Goal: Task Accomplishment & Management: Manage account settings

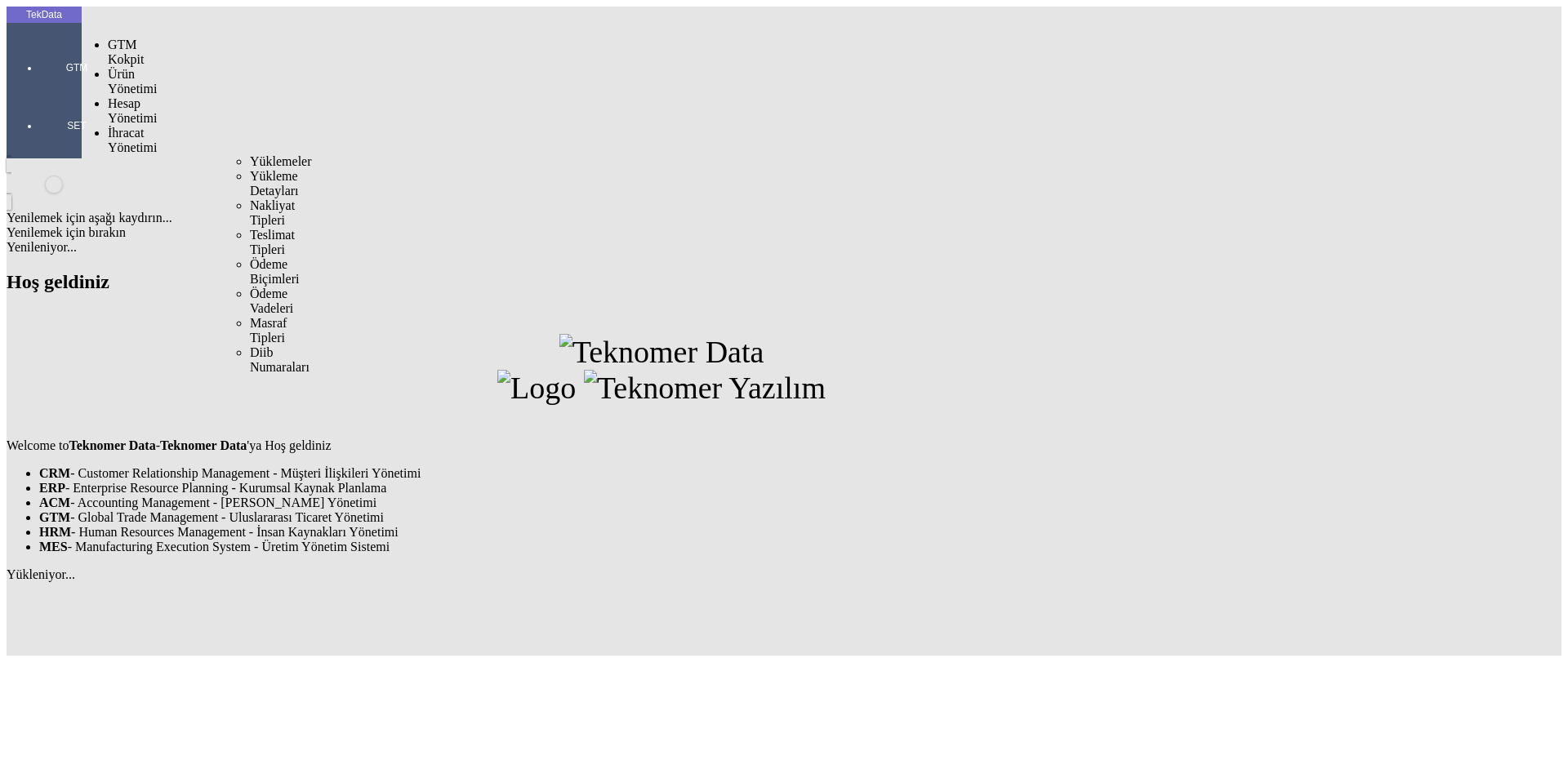
drag, startPoint x: 123, startPoint y: 99, endPoint x: 214, endPoint y: 96, distance: 91.0
click at [127, 126] on span "İhracat Yönetimi" at bounding box center [132, 140] width 49 height 29
drag, startPoint x: 225, startPoint y: 91, endPoint x: 244, endPoint y: 92, distance: 19.0
click at [250, 155] on span "Yüklemeler" at bounding box center [281, 162] width 62 height 14
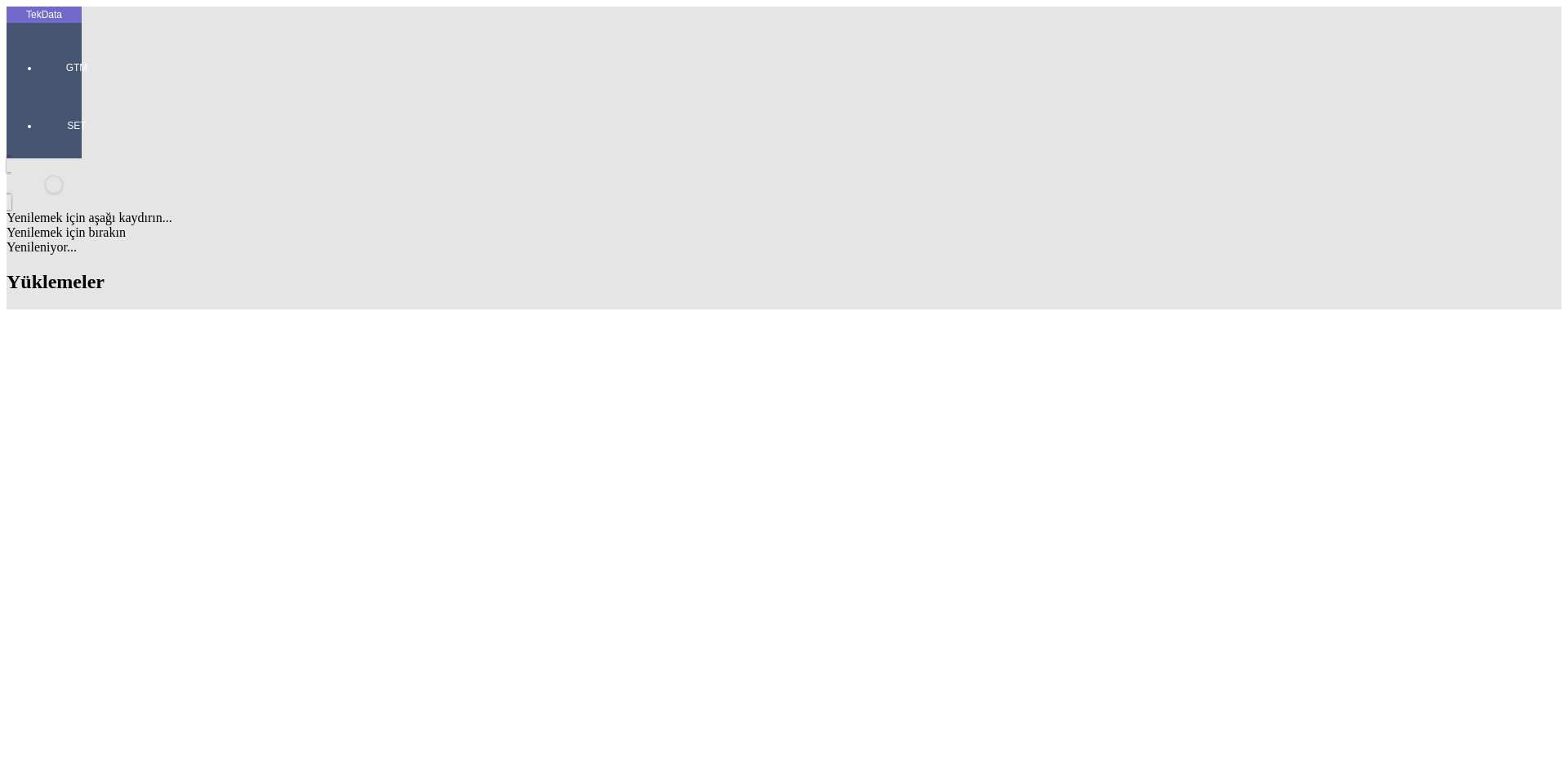
type input "c/o"
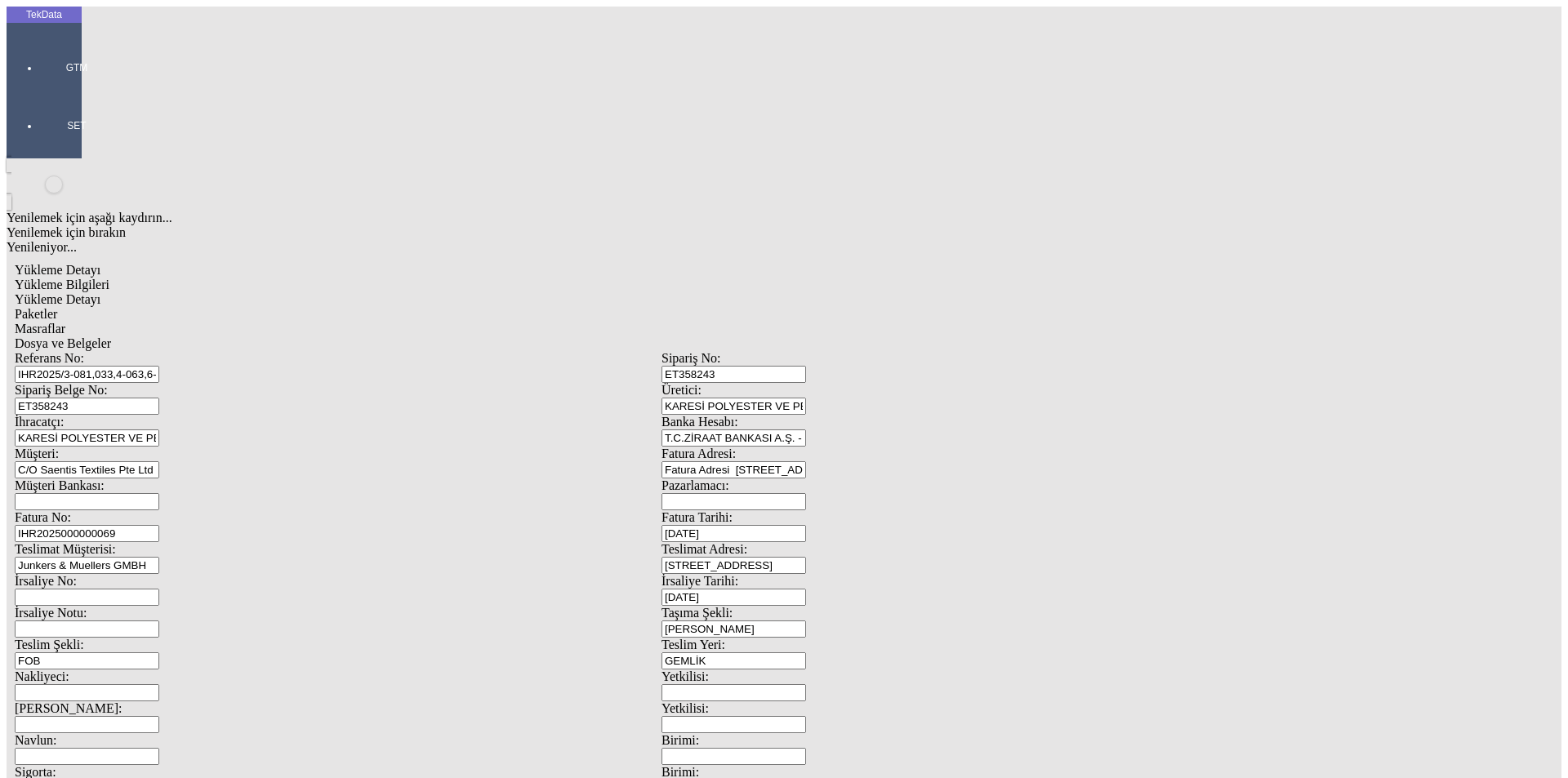
drag, startPoint x: 404, startPoint y: 117, endPoint x: 51, endPoint y: 100, distance: 353.4
click at [51, 100] on div "TekData GTM SET Yenilemek için aşağı kaydırın... Yenilemek için bırakın Yenilen…" at bounding box center [661, 646] width 1310 height 1279
paste input "33, IHR2025/3-081, IHR2025/5-068, IHR2025/6-042, IHR2025/9-024"
drag, startPoint x: 343, startPoint y: 115, endPoint x: 293, endPoint y: 121, distance: 50.4
click at [159, 366] on input "IHR2025/3-033, IHR2025/3-081, IHR2025/5-068, IHR2025/6-042, IHR2025/9-024" at bounding box center [87, 375] width 144 height 17
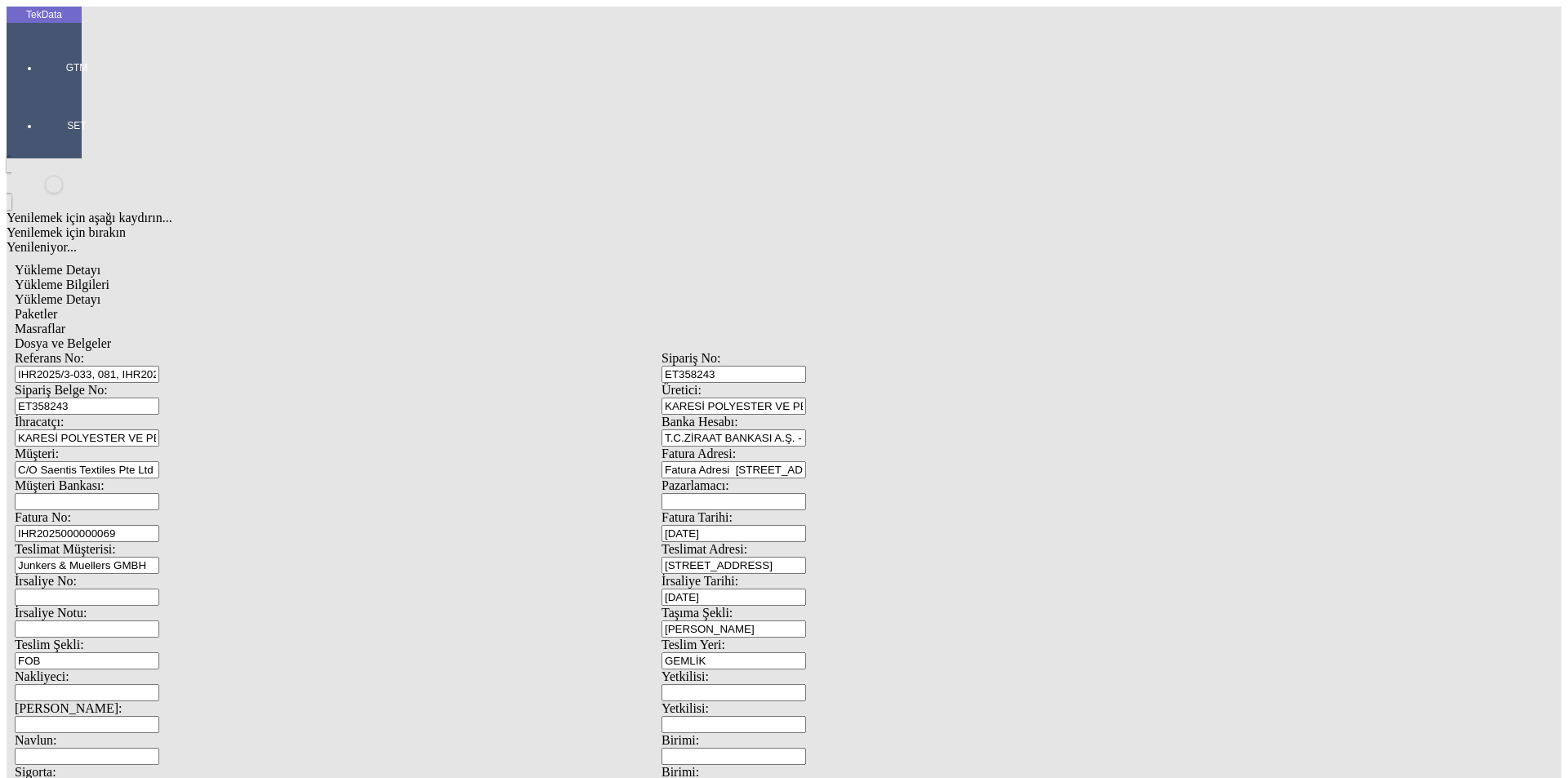
type input "IHR2025/3-033, 081, IHR2025/5-068, IHR2025/6-042, IHR2025/9-024"
drag, startPoint x: 264, startPoint y: 146, endPoint x: 168, endPoint y: 161, distance: 97.2
click at [169, 383] on div "Sipariş Belge No: ET358243" at bounding box center [338, 399] width 647 height 32
paste input "61877"
type input "ET361877"
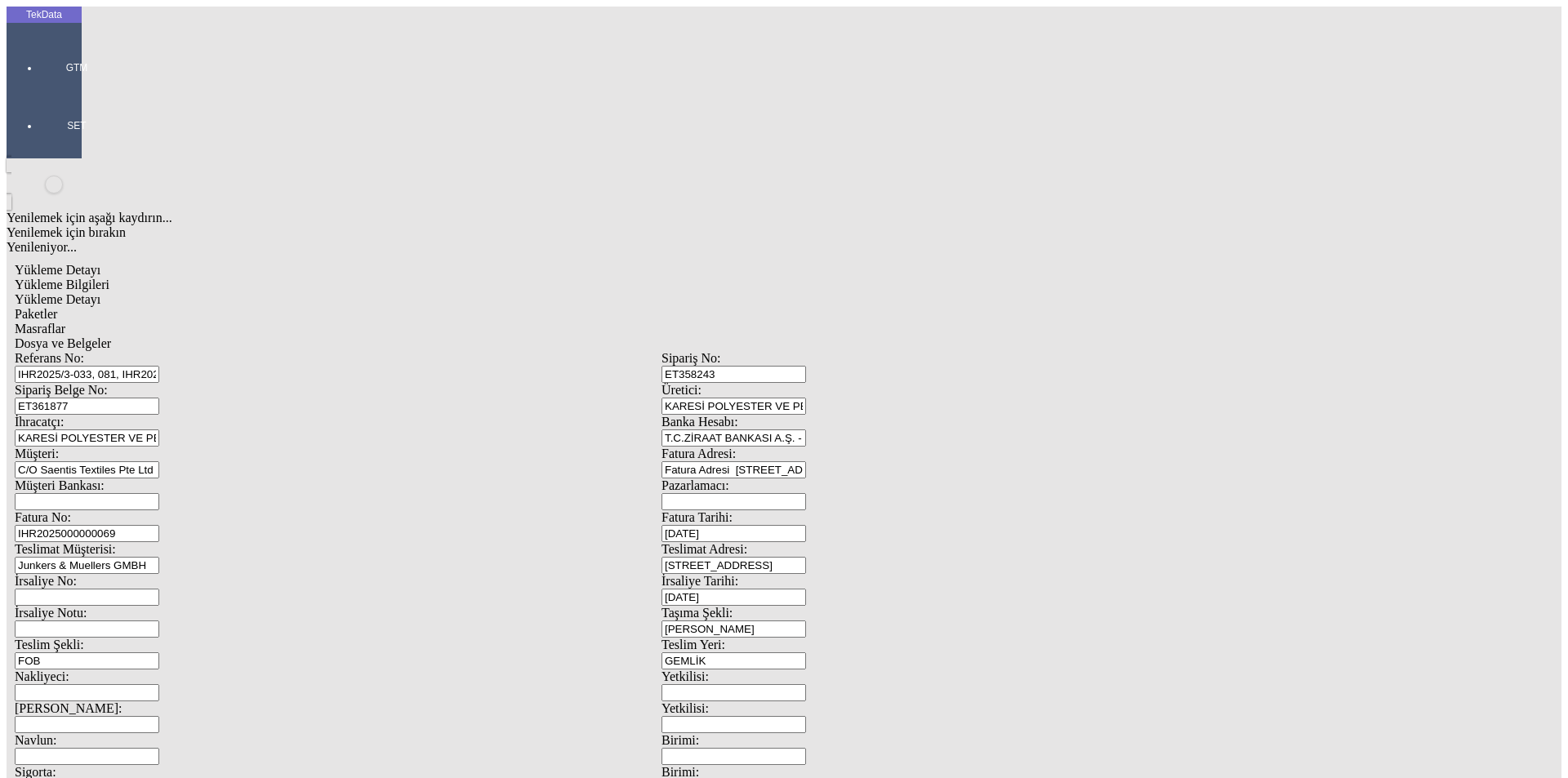
click at [159, 525] on input "IHR2025000000069" at bounding box center [87, 534] width 144 height 17
type input "IHR20250000000"
type input "[DATE]"
drag, startPoint x: 860, startPoint y: 329, endPoint x: 759, endPoint y: 342, distance: 101.8
click at [787, 575] on div "İrsaliye No: İrsaliye Tarihi: [DATE]" at bounding box center [661, 590] width 1293 height 32
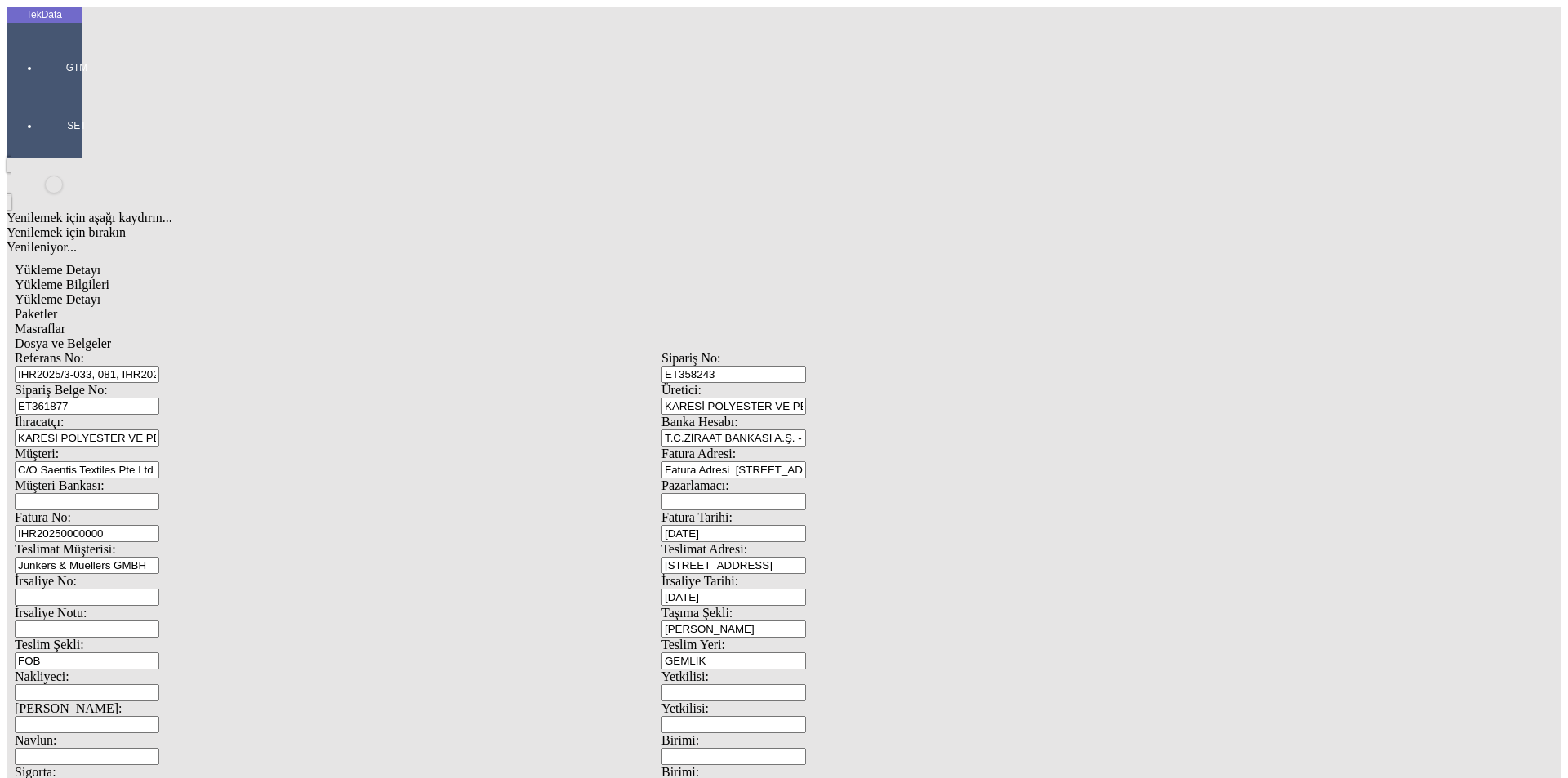
scroll to position [141, 0]
type input "[DATE]"
drag, startPoint x: 197, startPoint y: 414, endPoint x: 152, endPoint y: 406, distance: 45.7
type input "[DATE]"
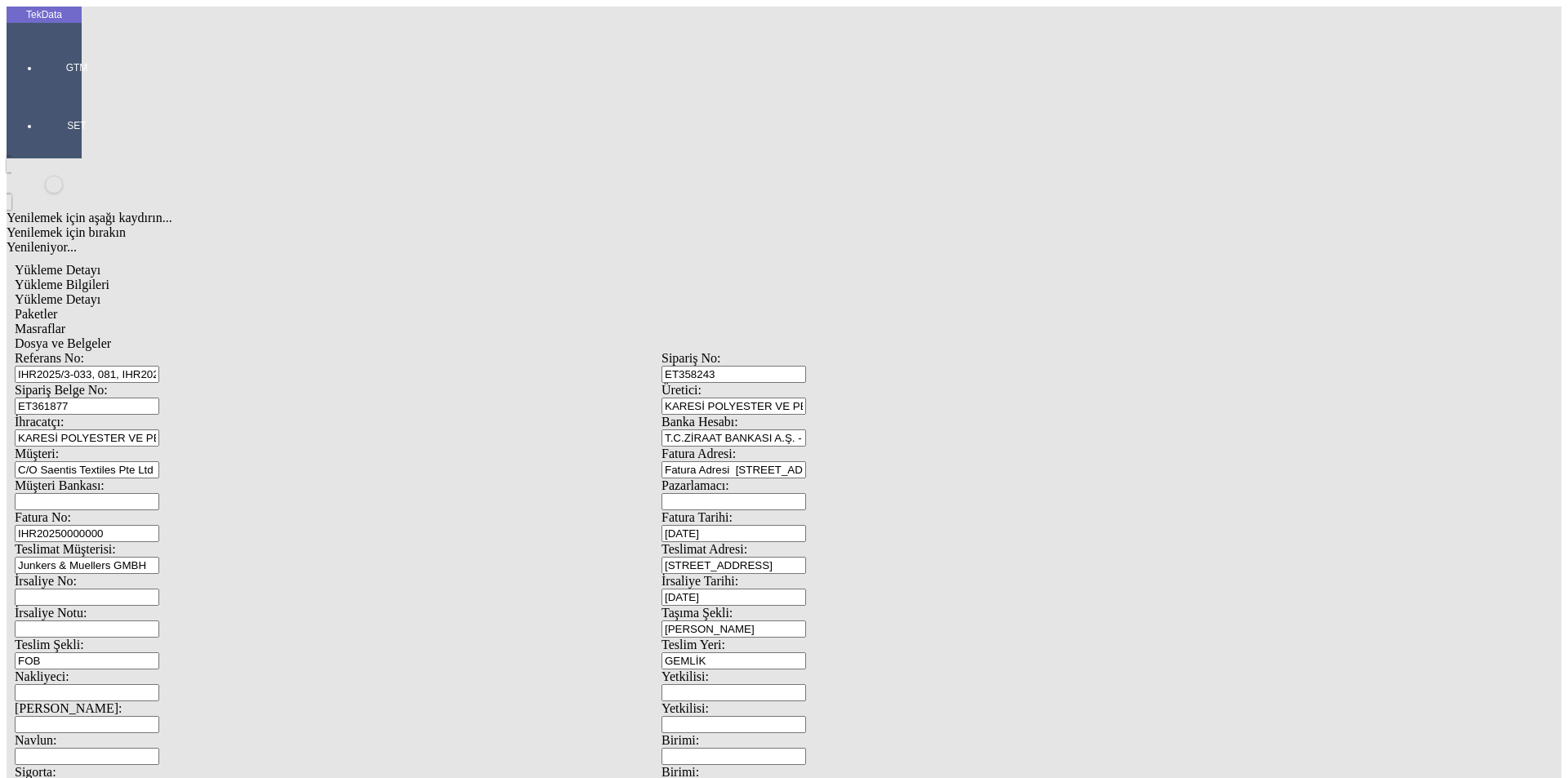
drag, startPoint x: 150, startPoint y: 556, endPoint x: 112, endPoint y: 552, distance: 38.2
type input "[DATE]"
drag, startPoint x: 248, startPoint y: 623, endPoint x: 117, endPoint y: 616, distance: 131.2
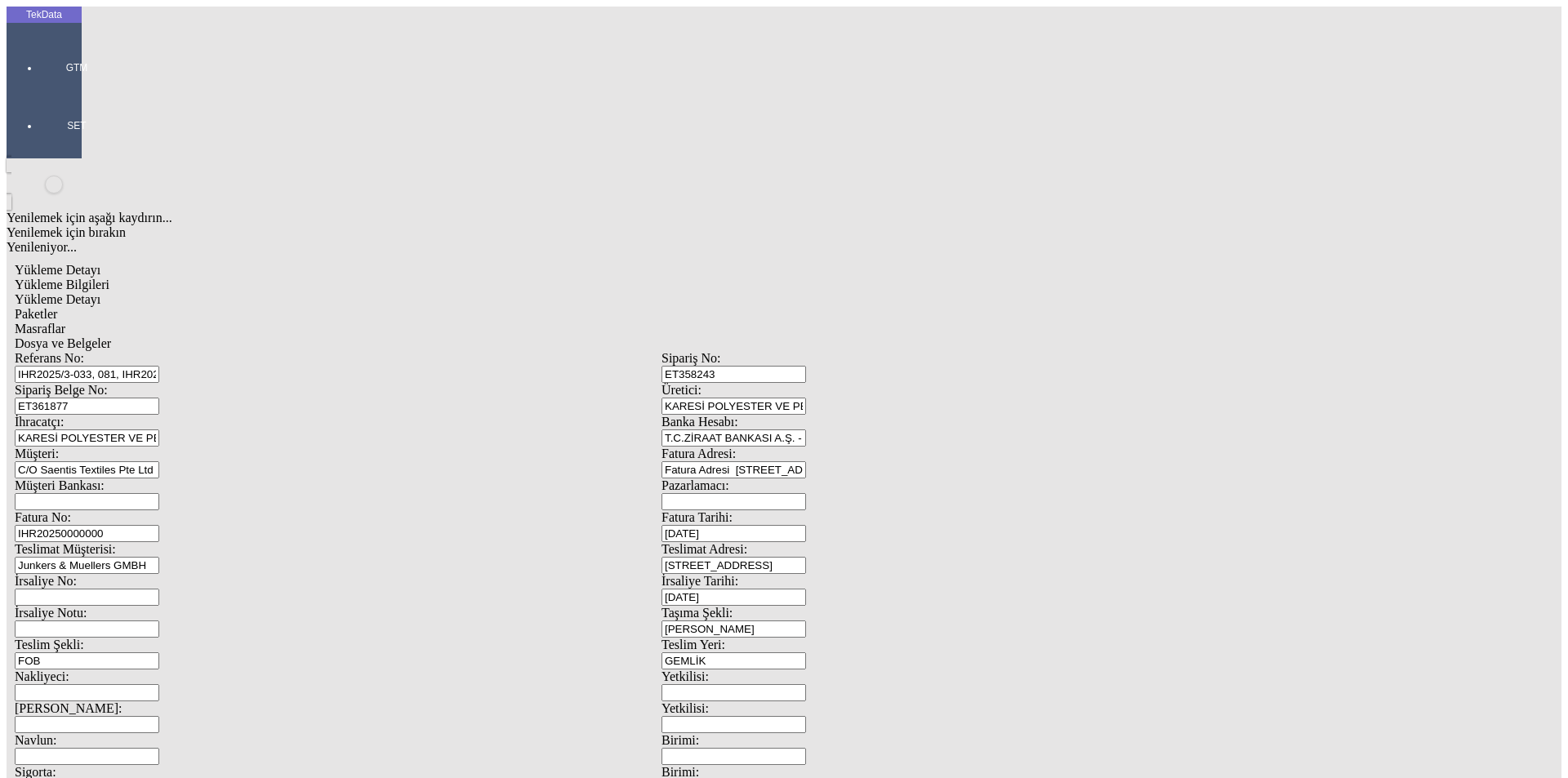
type input "11688.1"
drag, startPoint x: 894, startPoint y: 617, endPoint x: 617, endPoint y: 662, distance: 280.6
drag, startPoint x: 966, startPoint y: 625, endPoint x: 831, endPoint y: 625, distance: 135.0
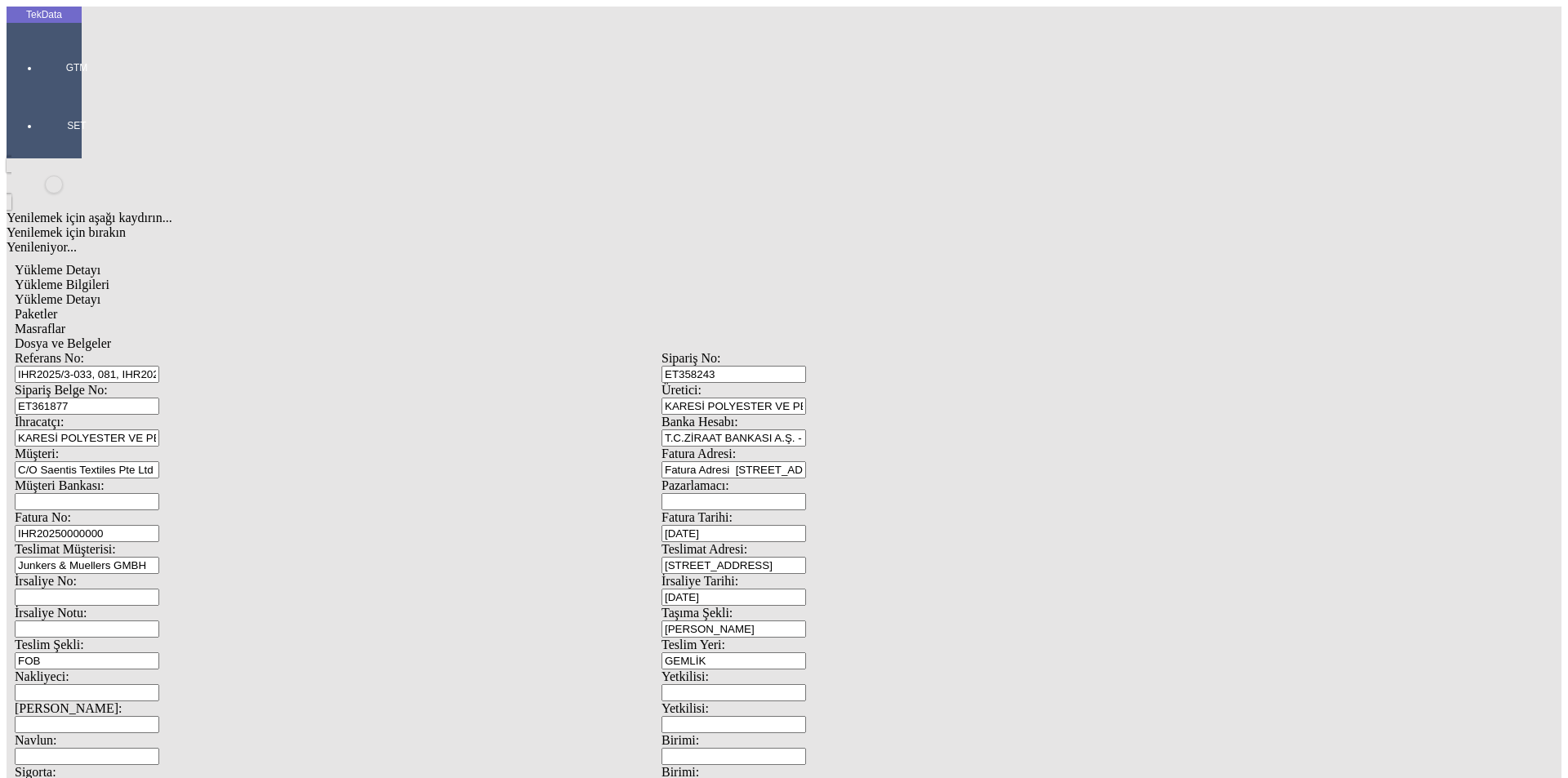
type input "11995.6"
click at [943, 730] on div "[PERSON_NAME]" at bounding box center [1222, 737] width 626 height 15
type input "[PERSON_NAME]"
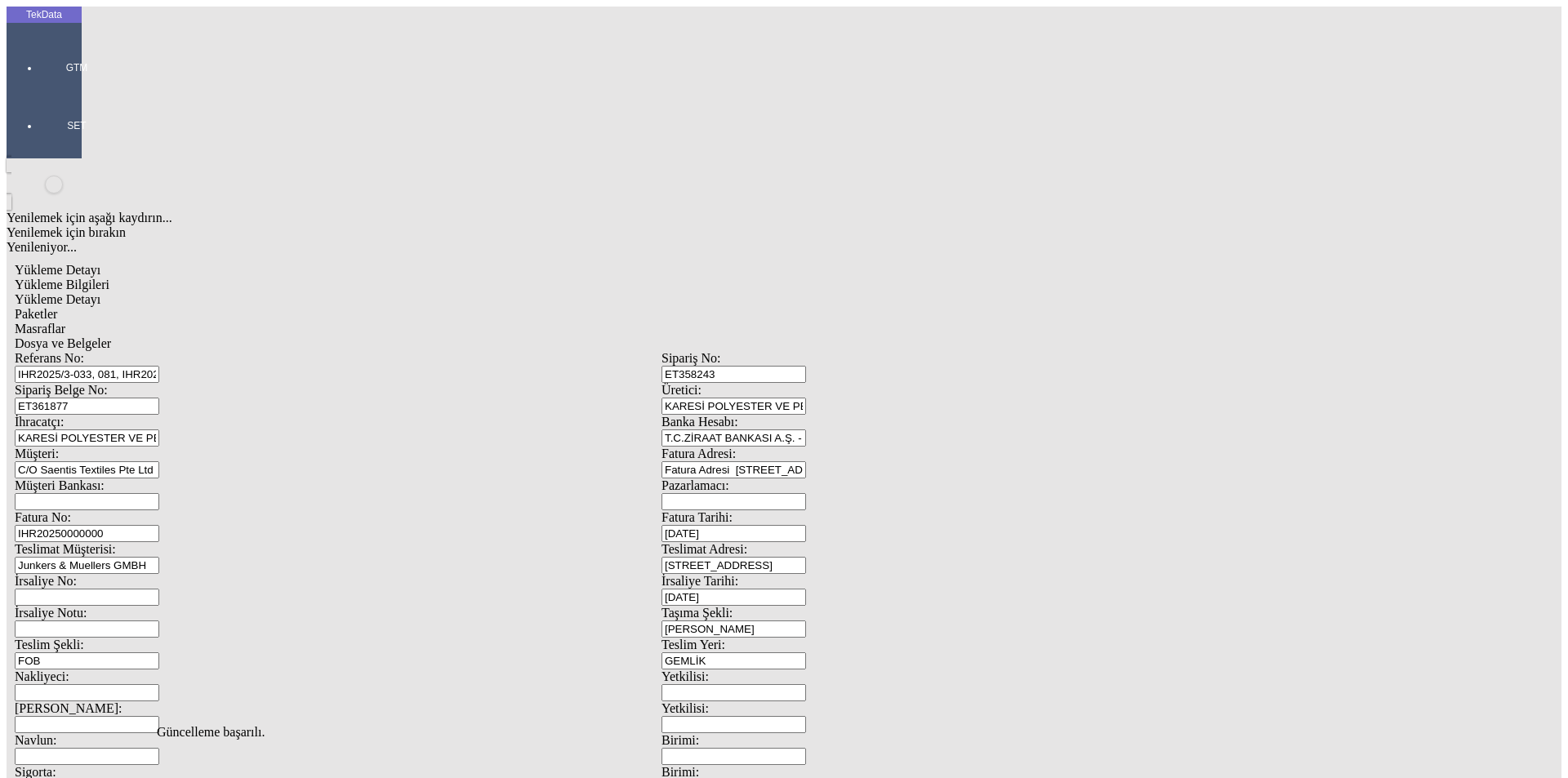
click at [101, 292] on span "Yükleme Detayı" at bounding box center [57, 299] width 86 height 14
drag, startPoint x: 270, startPoint y: 240, endPoint x: 126, endPoint y: 246, distance: 144.1
type input "18690"
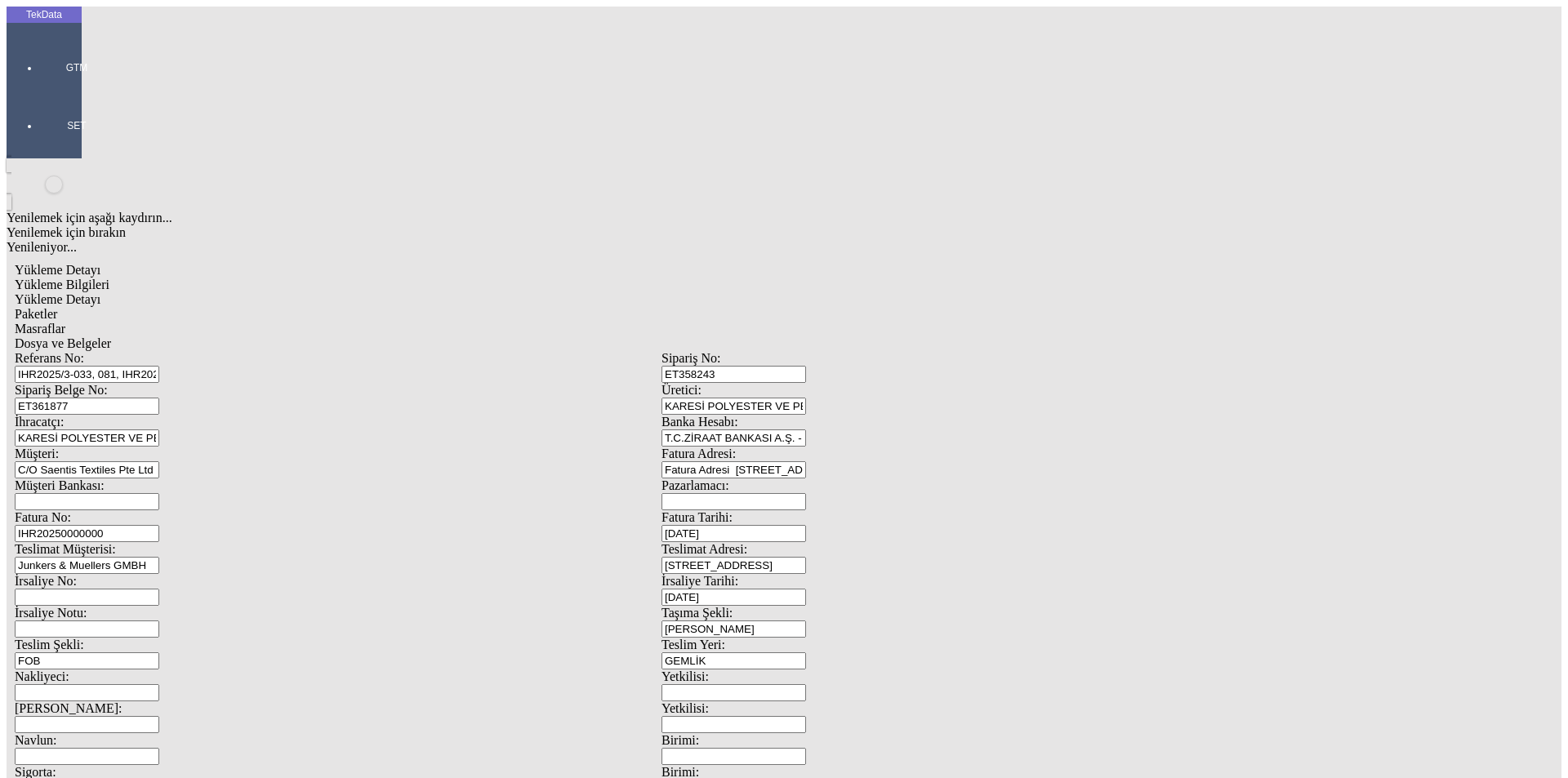
type input "1.07"
type input "255"
type input "6585"
type input "6720"
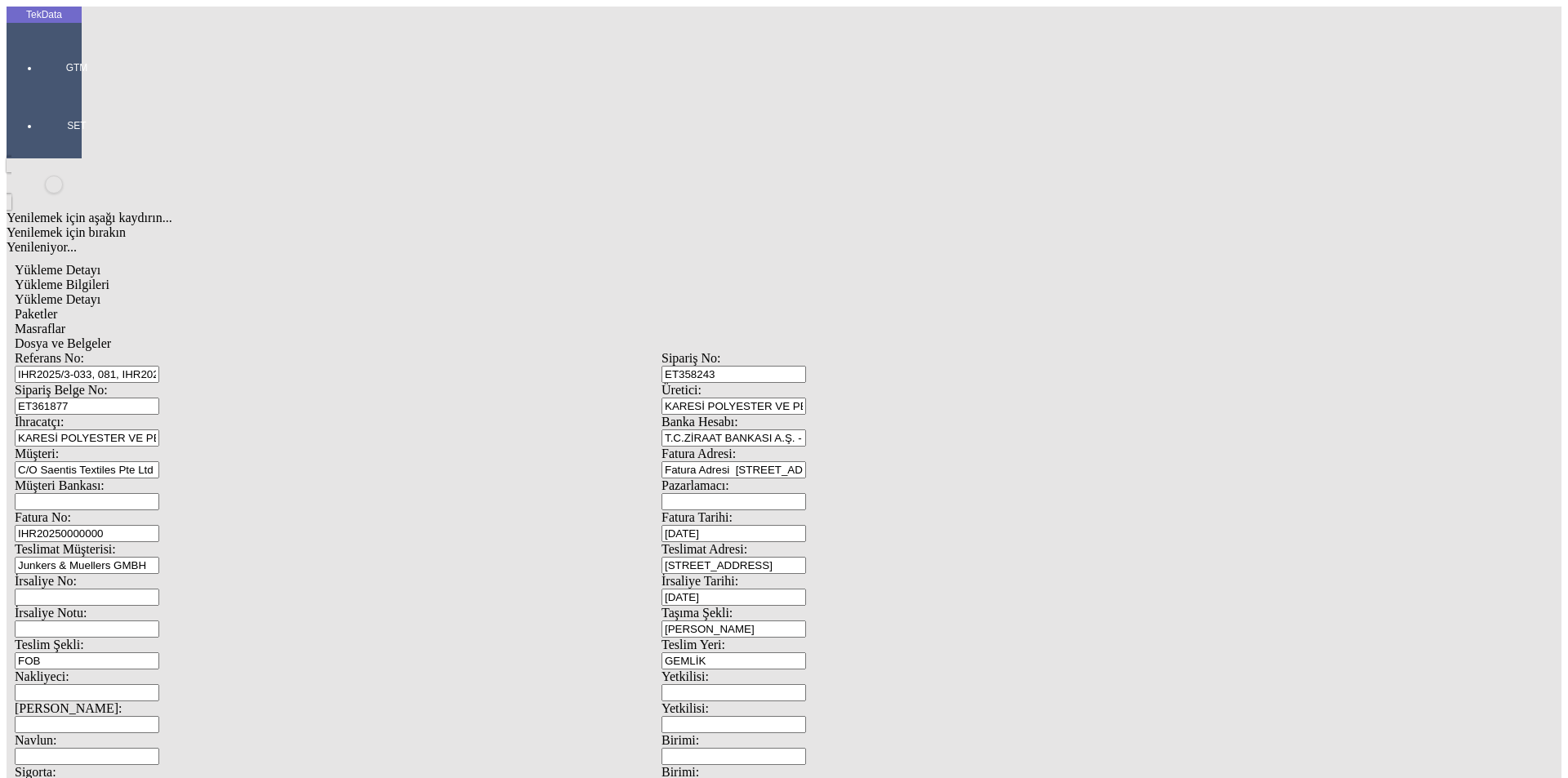
drag, startPoint x: 243, startPoint y: 265, endPoint x: 110, endPoint y: 263, distance: 133.0
type input "6589"
type input "1.1"
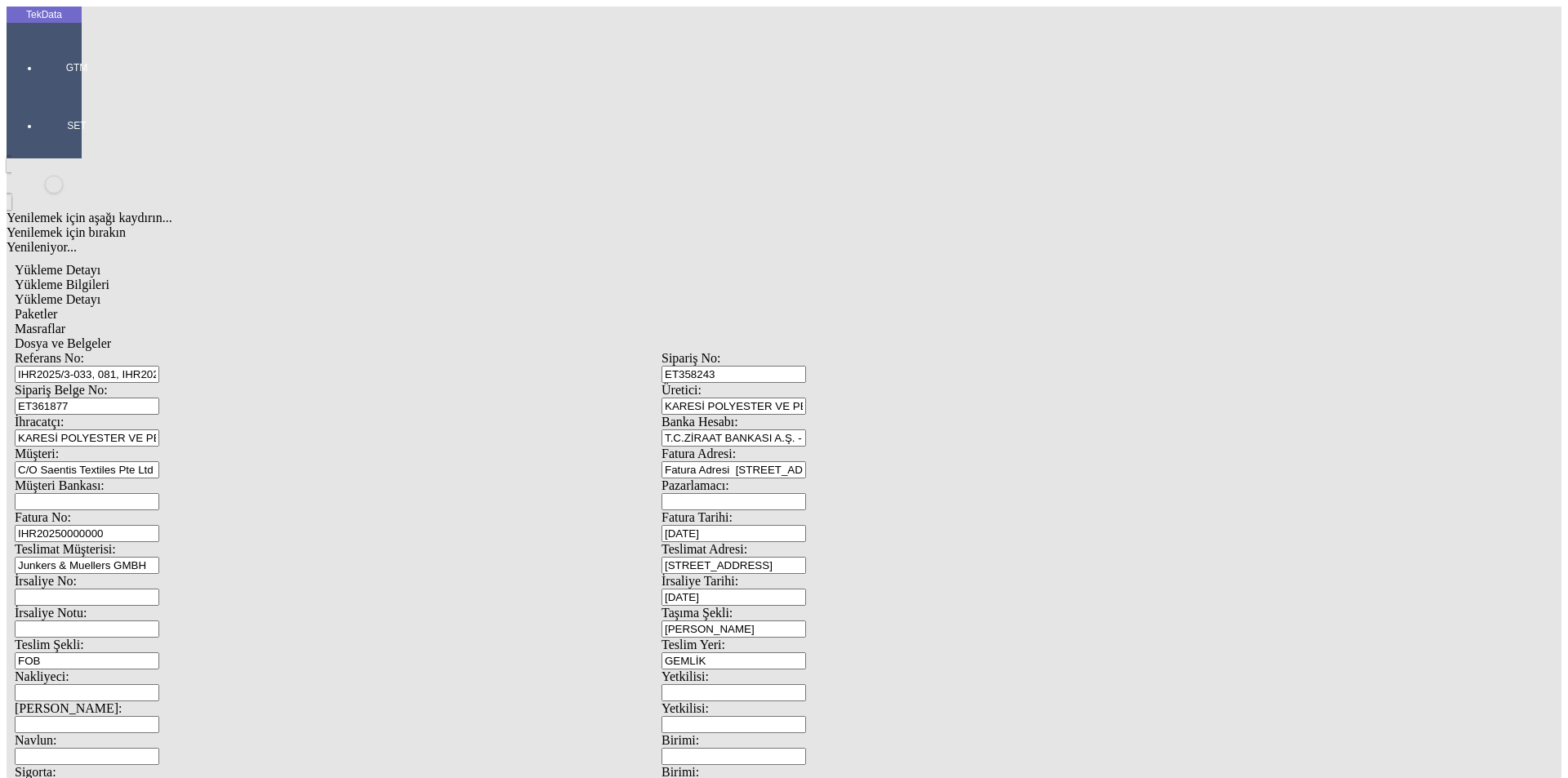
type input "262"
type input "1359"
type input "1396.5"
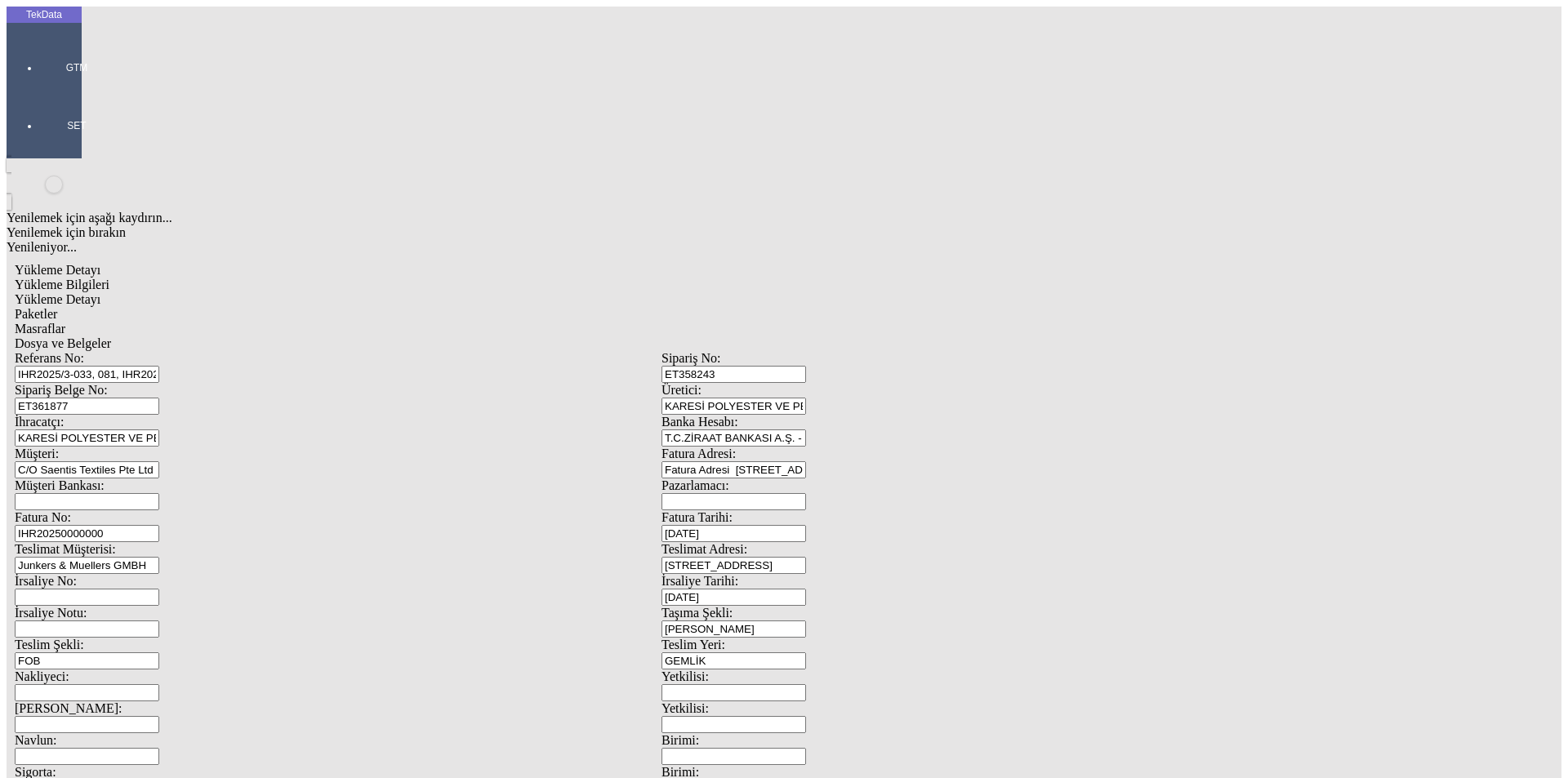
type input "Amerikan Doları"
type input "2024/D1-00956"
type input "6"
type input "5723"
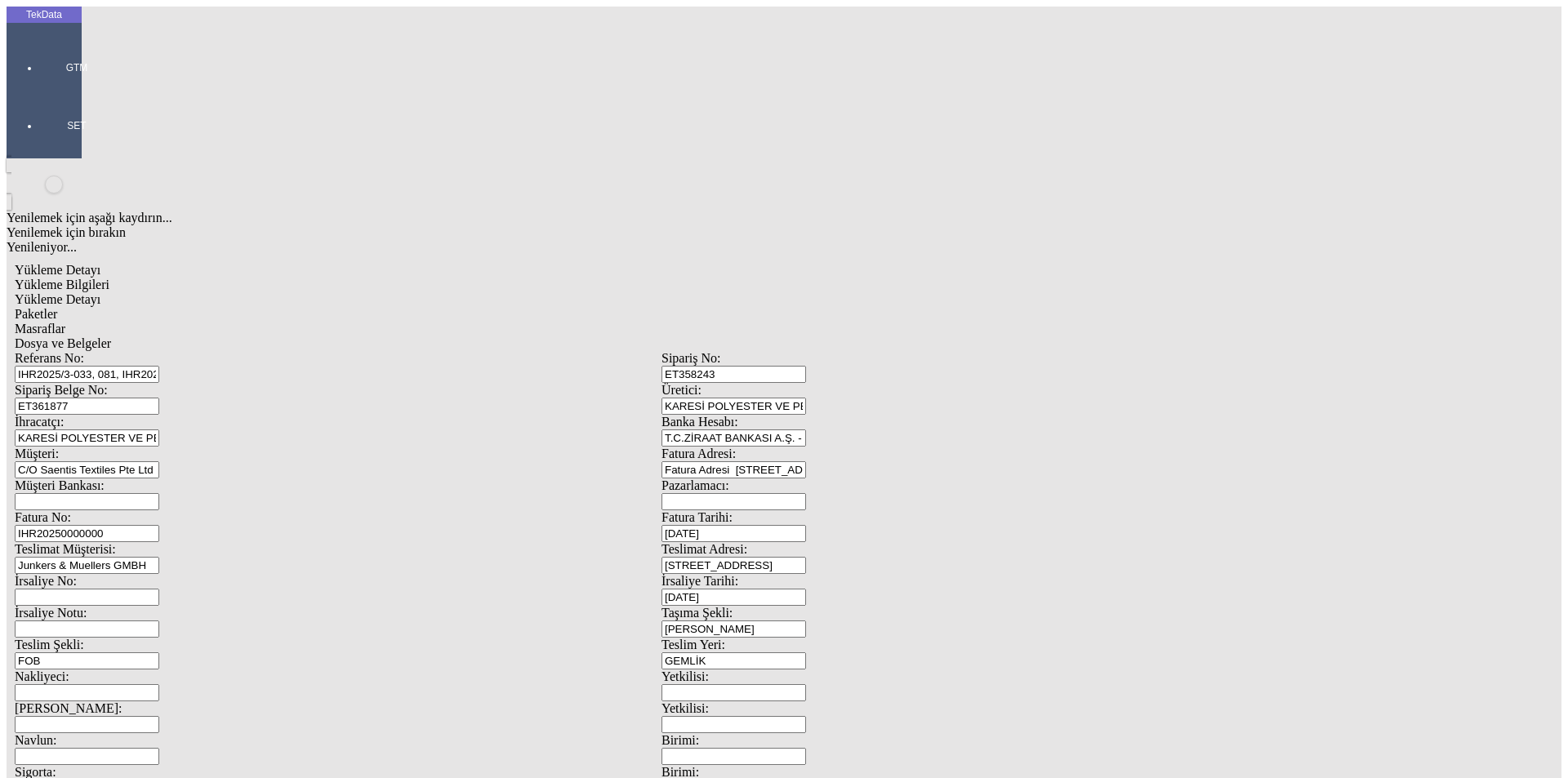
drag, startPoint x: 946, startPoint y: 347, endPoint x: 812, endPoint y: 357, distance: 134.4
type input "1101"
drag, startPoint x: 121, startPoint y: 380, endPoint x: 101, endPoint y: 380, distance: 20.0
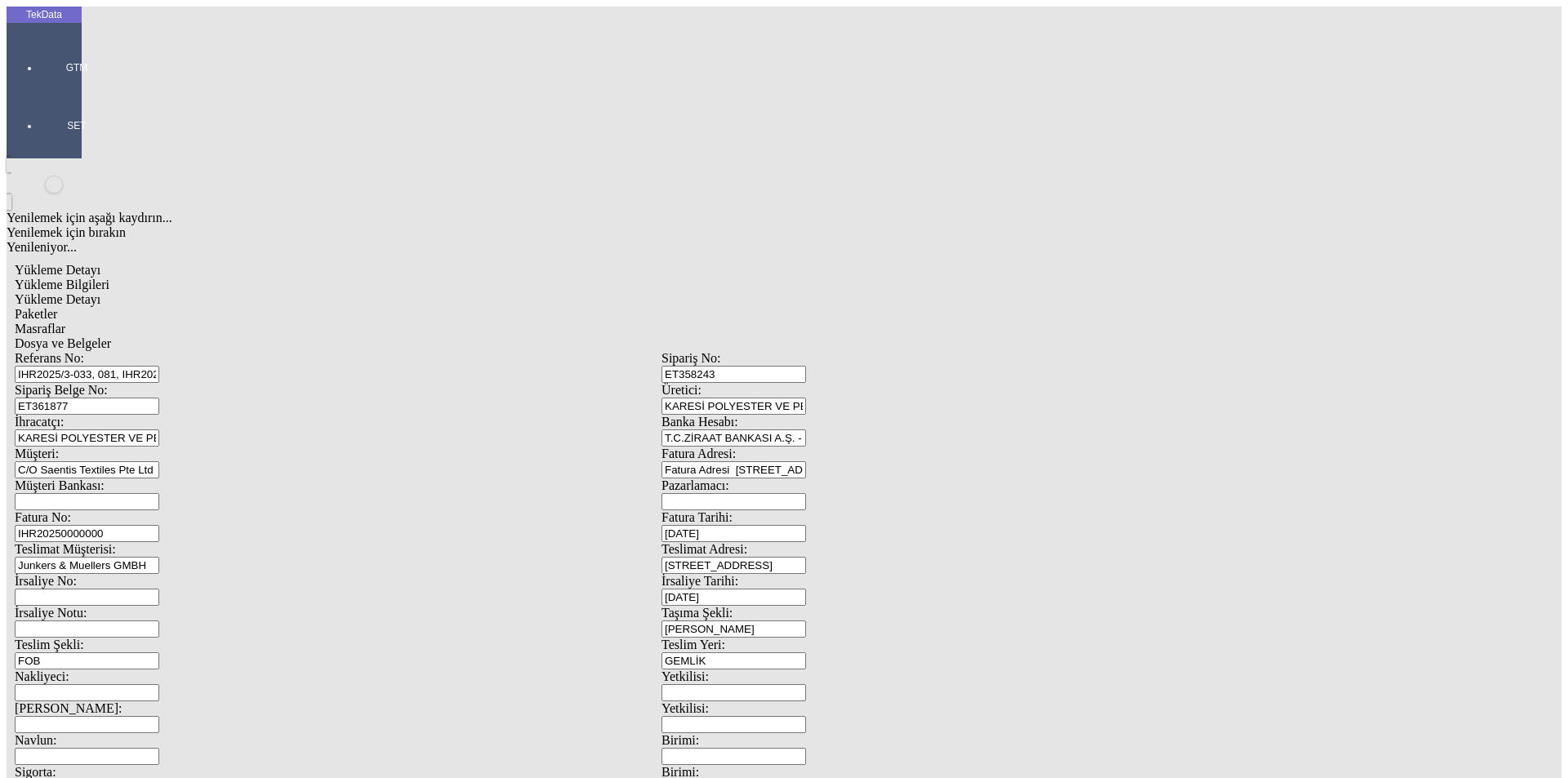
type input "1131"
drag, startPoint x: 277, startPoint y: 322, endPoint x: 88, endPoint y: 321, distance: 189.0
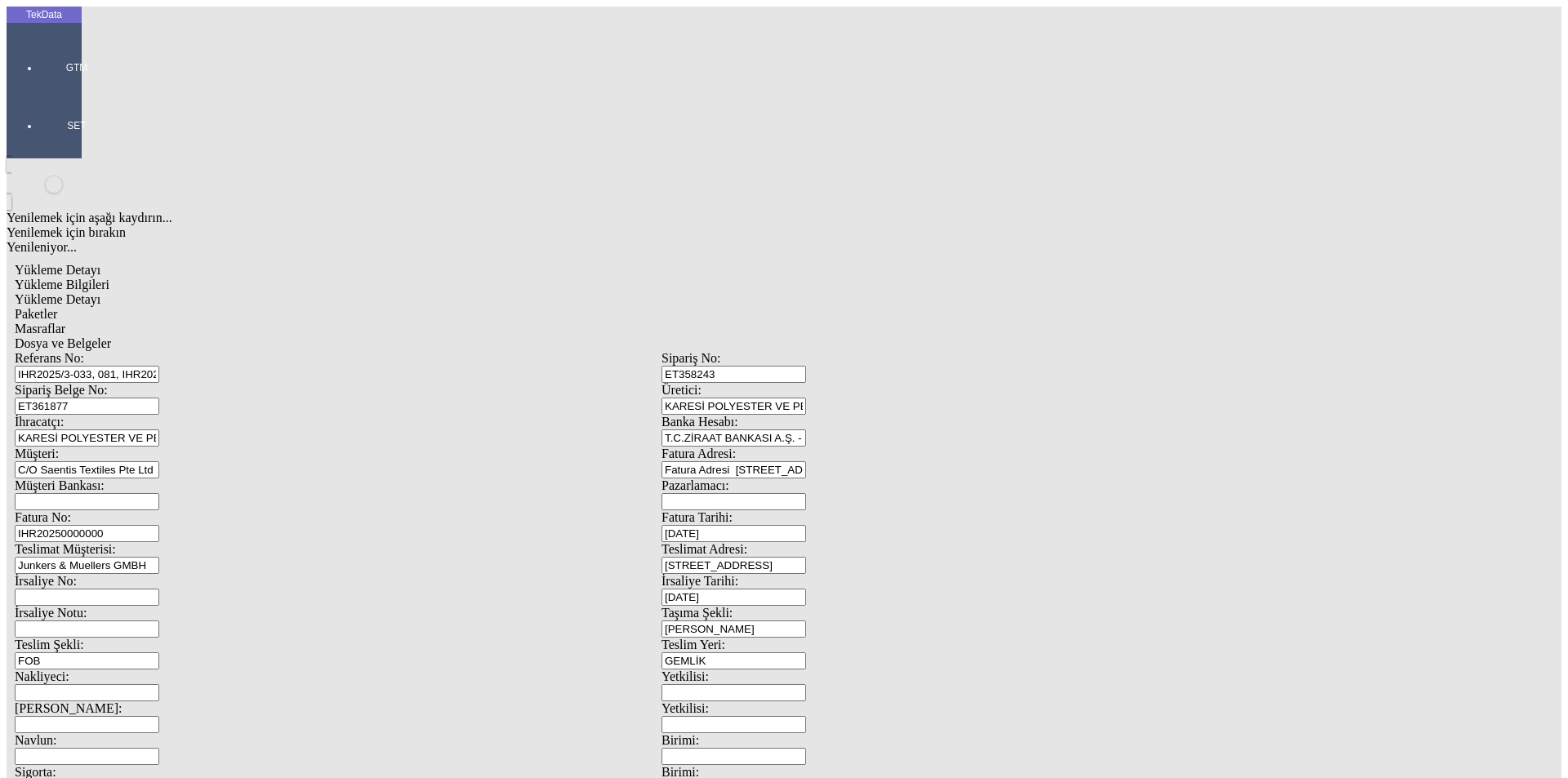
drag, startPoint x: 129, startPoint y: 304, endPoint x: 70, endPoint y: 309, distance: 59.2
type input "1056"
drag, startPoint x: 950, startPoint y: 372, endPoint x: 848, endPoint y: 376, distance: 102.1
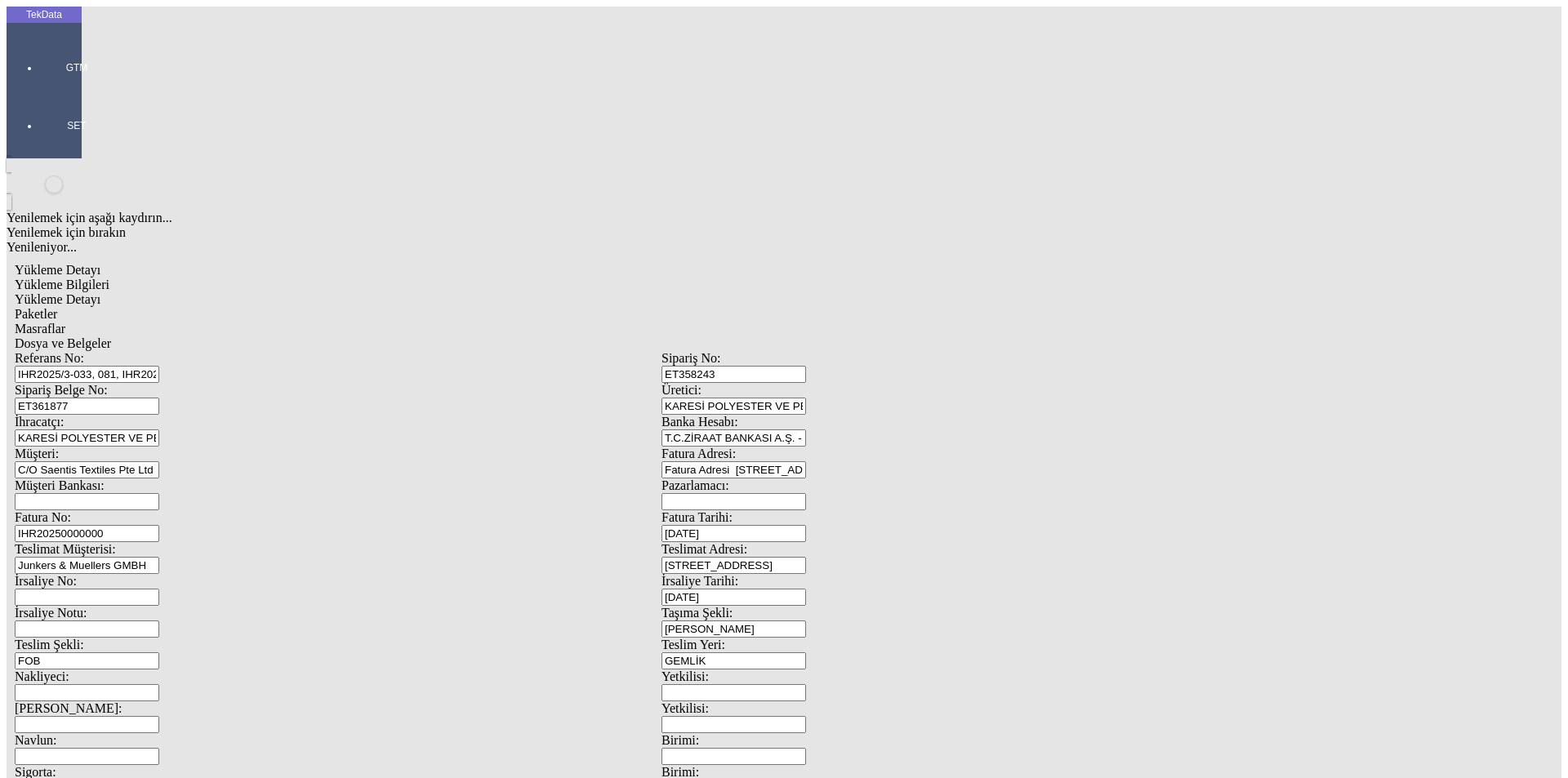
type input "768"
drag, startPoint x: 163, startPoint y: 410, endPoint x: 103, endPoint y: 426, distance: 62.1
type input "775.5"
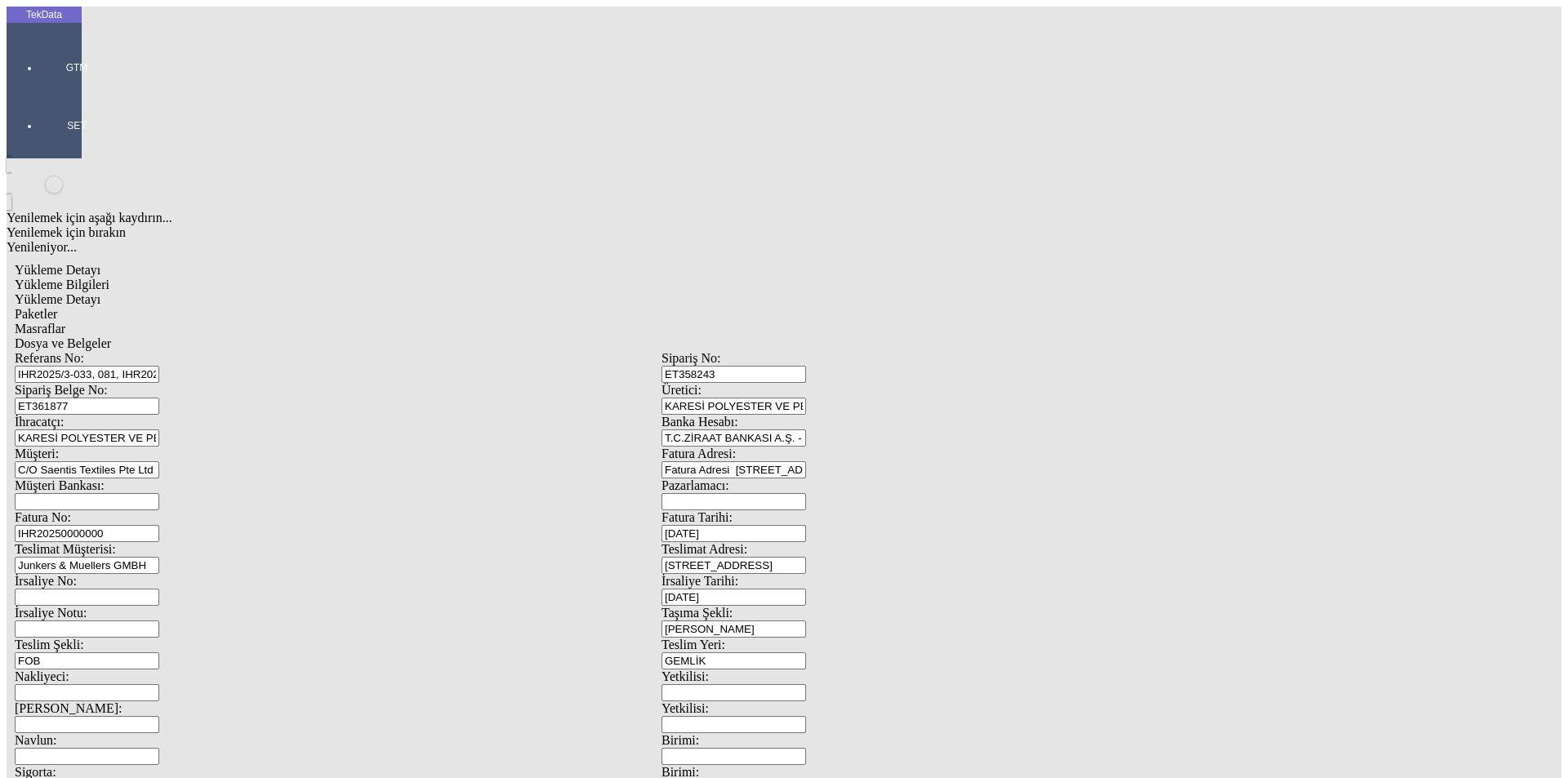
drag, startPoint x: 229, startPoint y: 323, endPoint x: 93, endPoint y: 323, distance: 136.0
type input "4938"
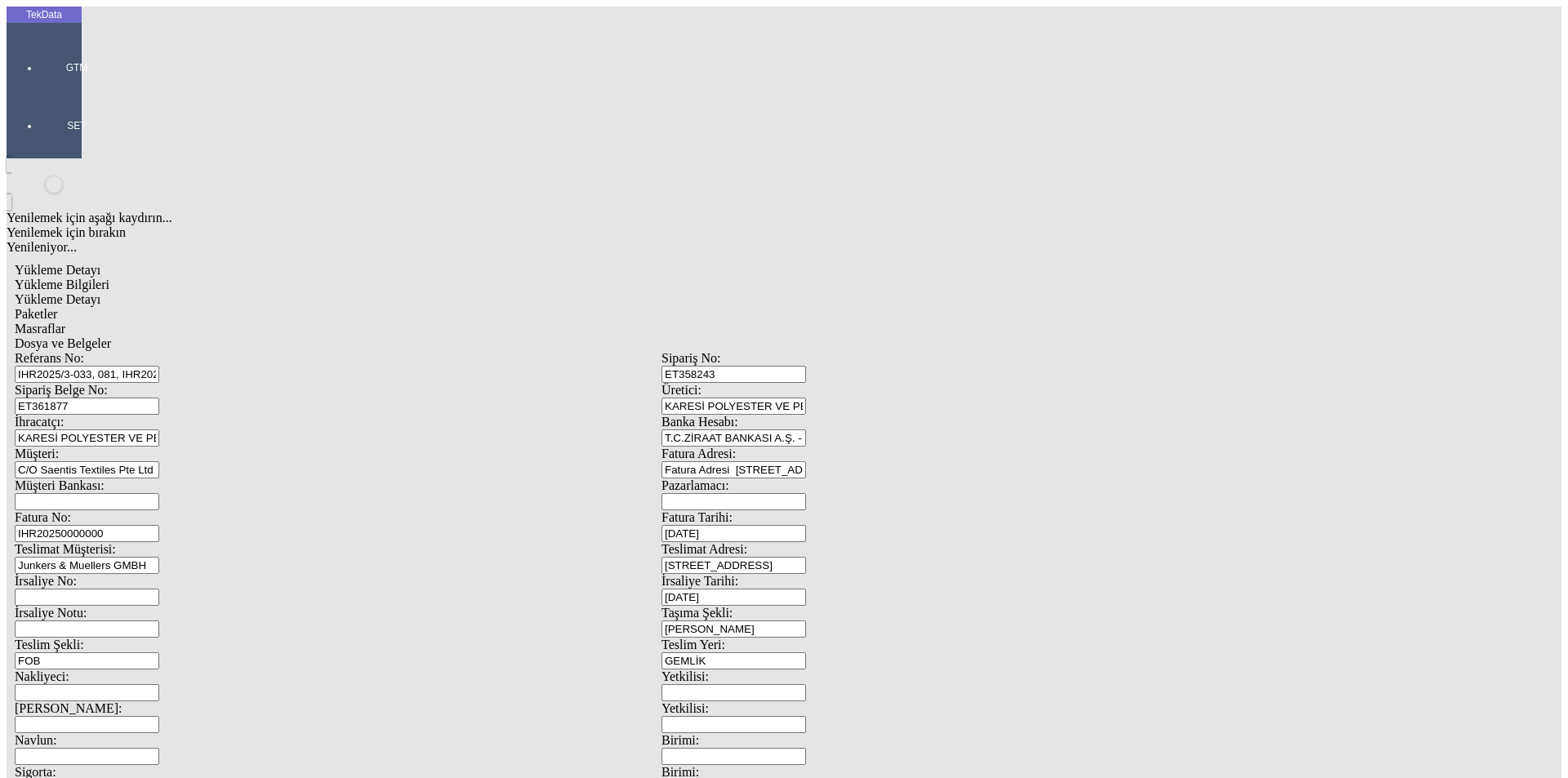
drag, startPoint x: 953, startPoint y: 386, endPoint x: 774, endPoint y: 387, distance: 179.0
type input "1875.1"
drag, startPoint x: 229, startPoint y: 422, endPoint x: 29, endPoint y: 421, distance: 200.0
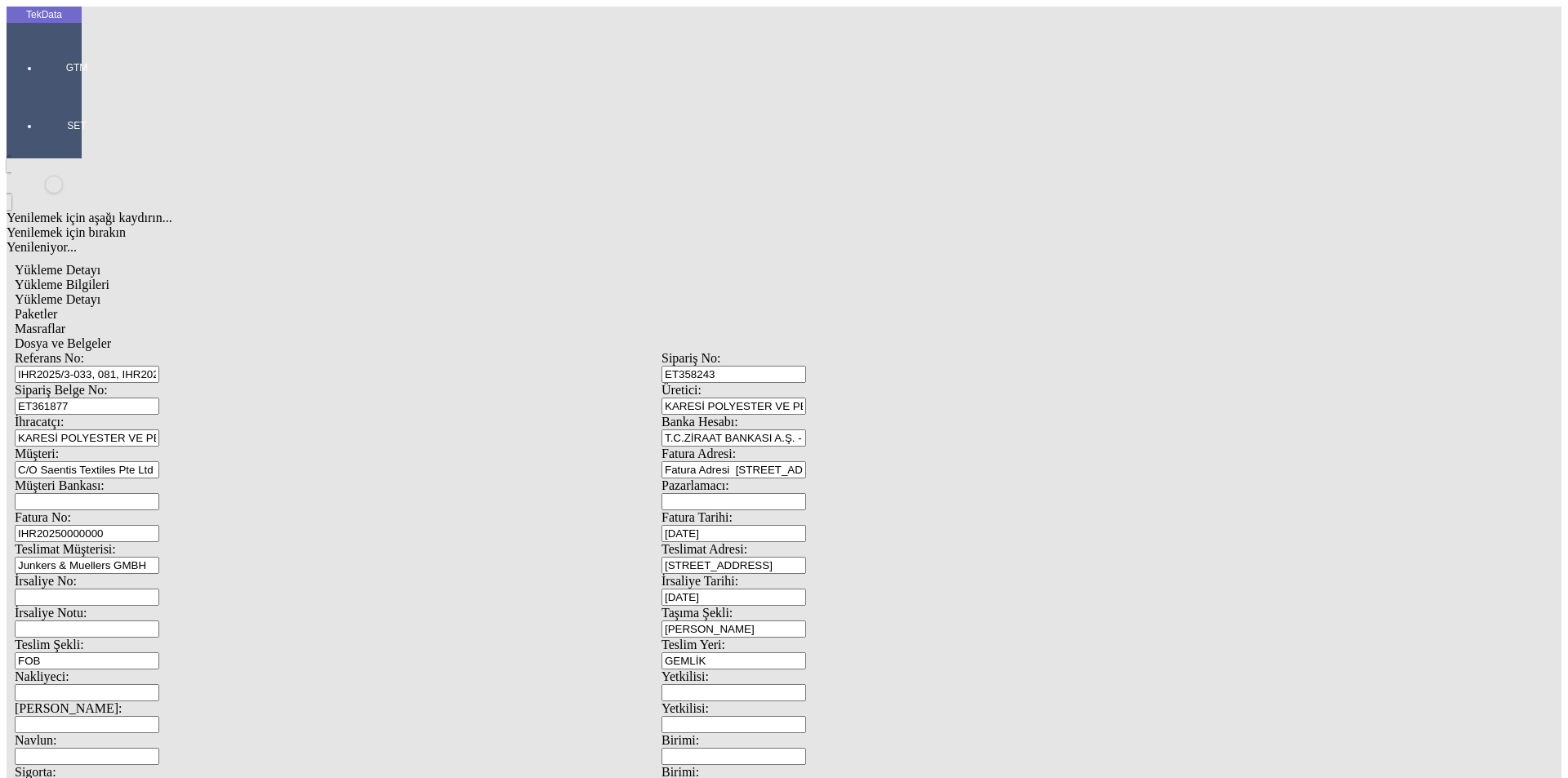
type input "1972.6"
click at [57, 307] on span "Paketler" at bounding box center [36, 314] width 43 height 14
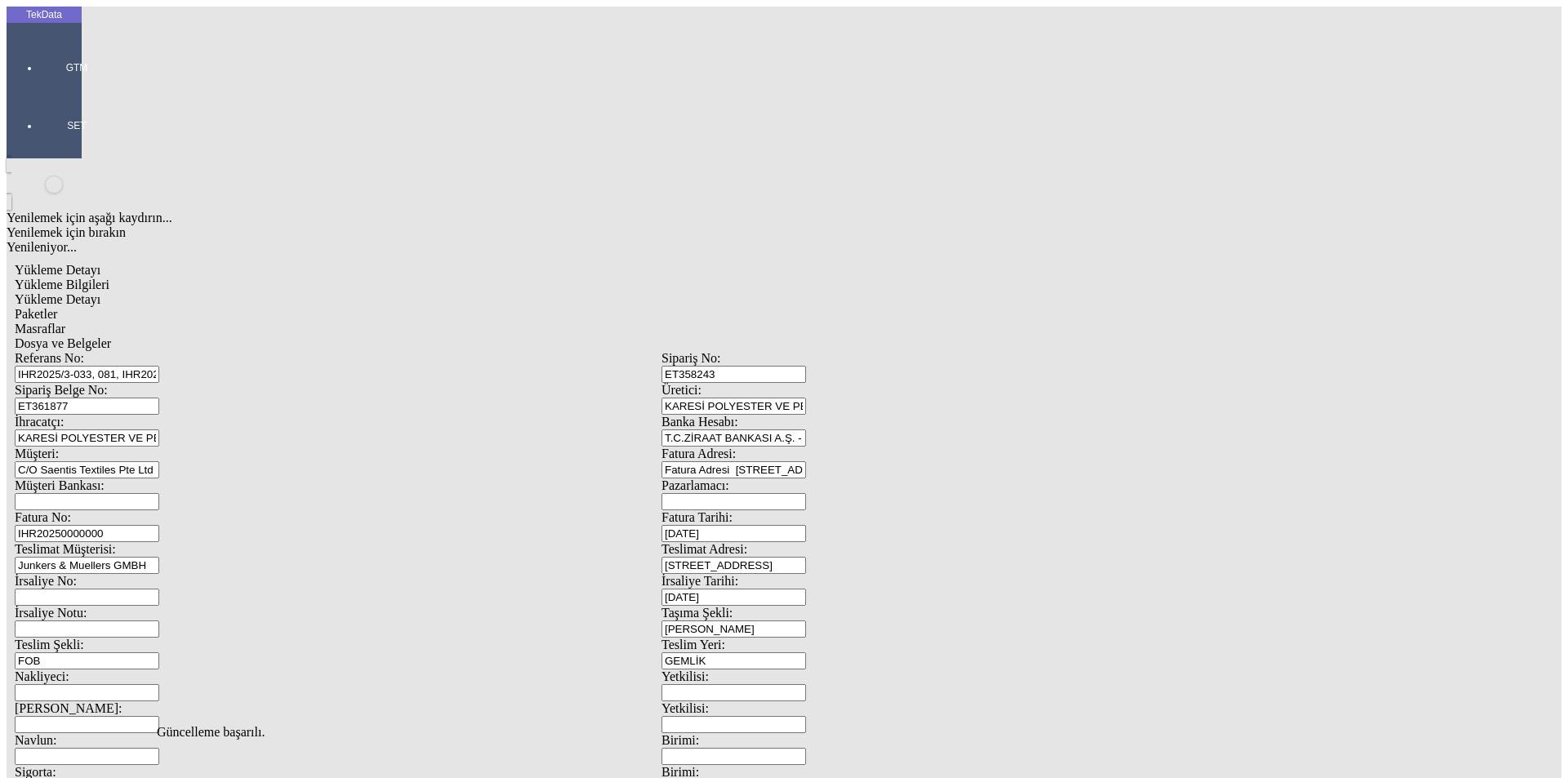
click at [65, 322] on span "Masraflar" at bounding box center [40, 329] width 50 height 14
click at [111, 336] on span "Dosya ve Belgeler" at bounding box center [63, 343] width 96 height 14
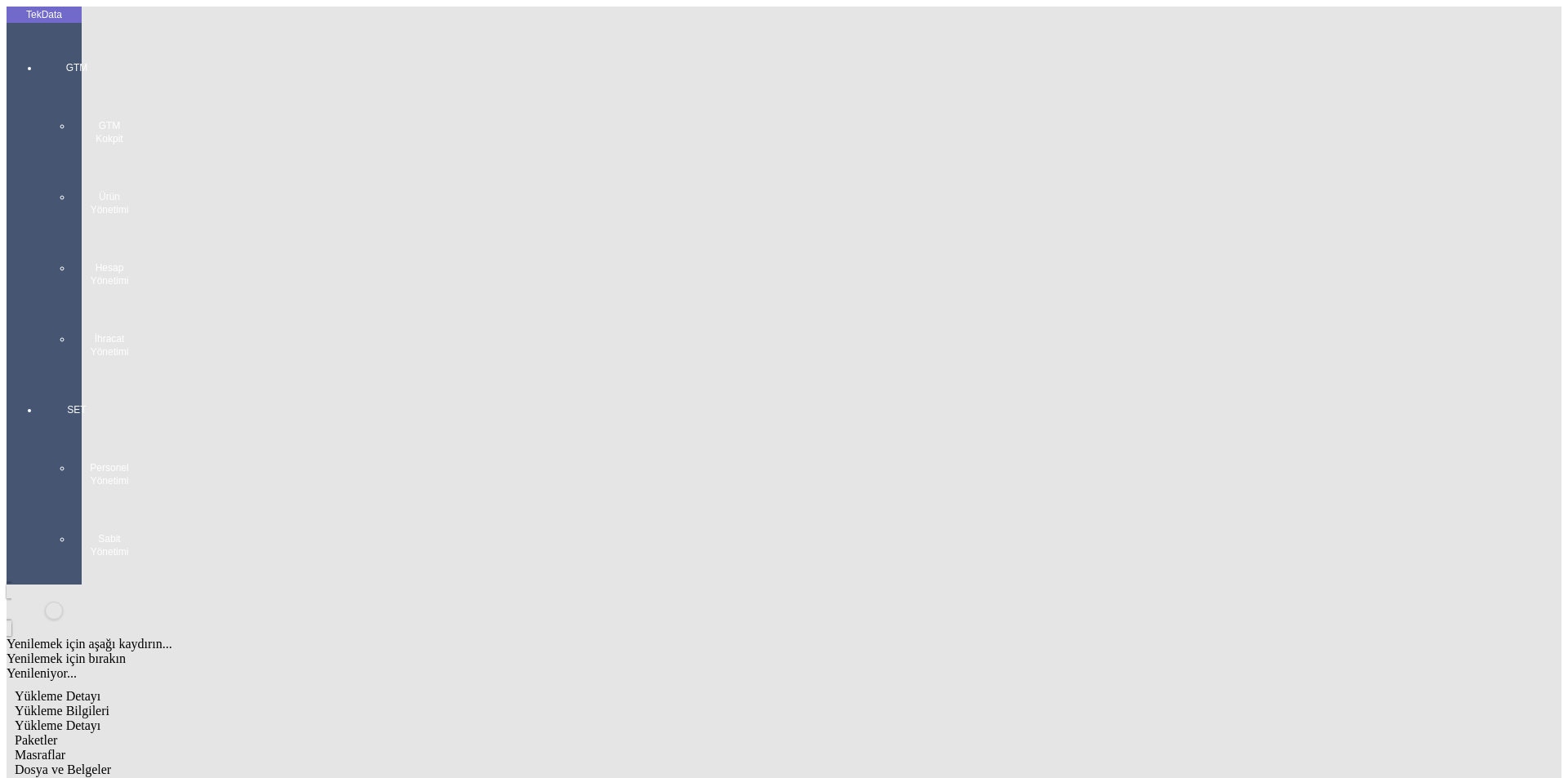
click at [39, 51] on div "GTM GTM Kokpit Ürün Yönetimi Hesap Yönetimi İhracat Yönetimi" at bounding box center [76, 204] width 75 height 342
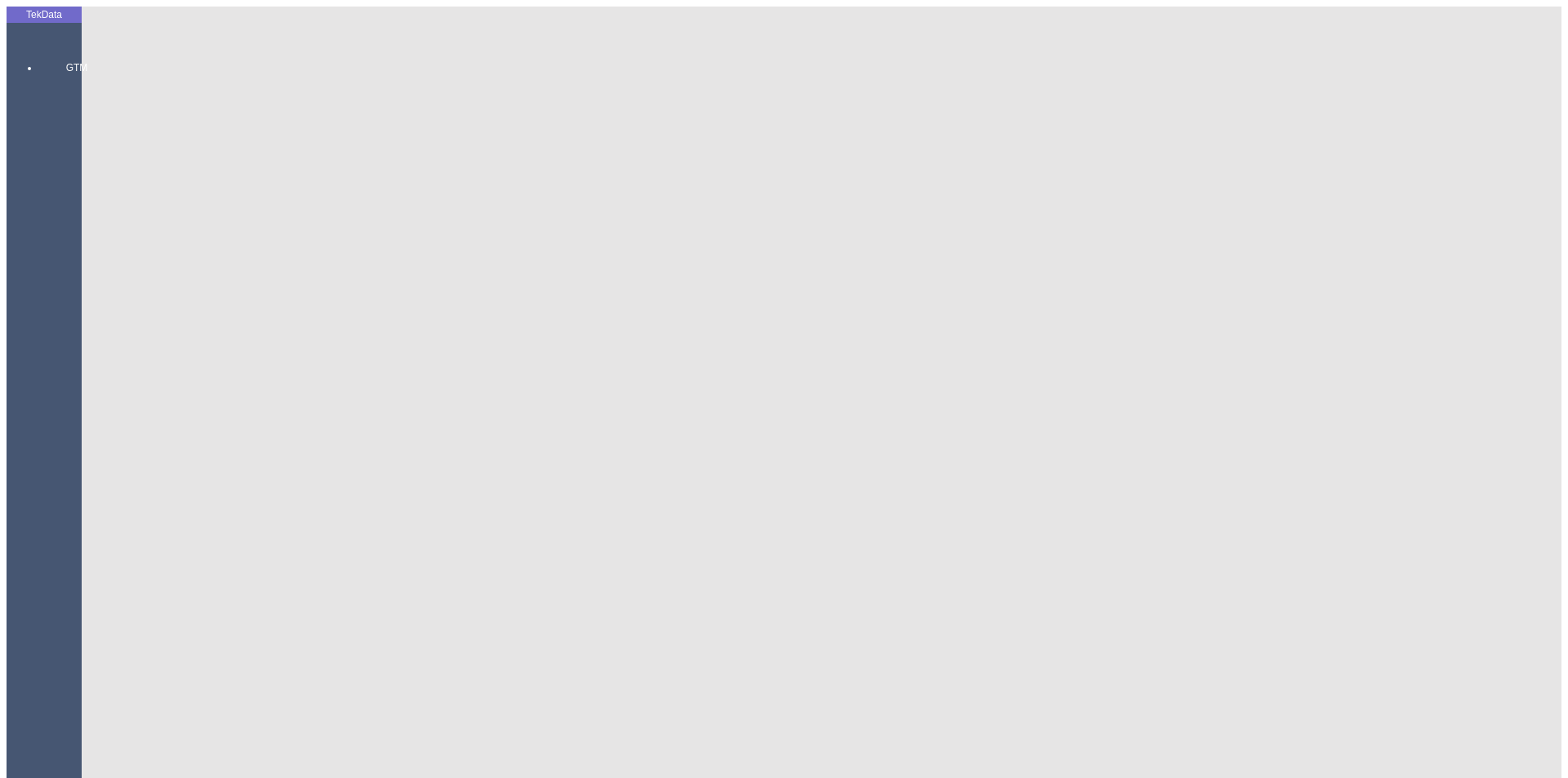
drag, startPoint x: 132, startPoint y: 84, endPoint x: 114, endPoint y: 86, distance: 18.1
click at [47, 50] on div "GTM GTM Kokpit Ürün Yönetimi Hesap Yönetimi İhracat Yönetimi Yüklemeler Yükleme…" at bounding box center [76, 464] width 75 height 863
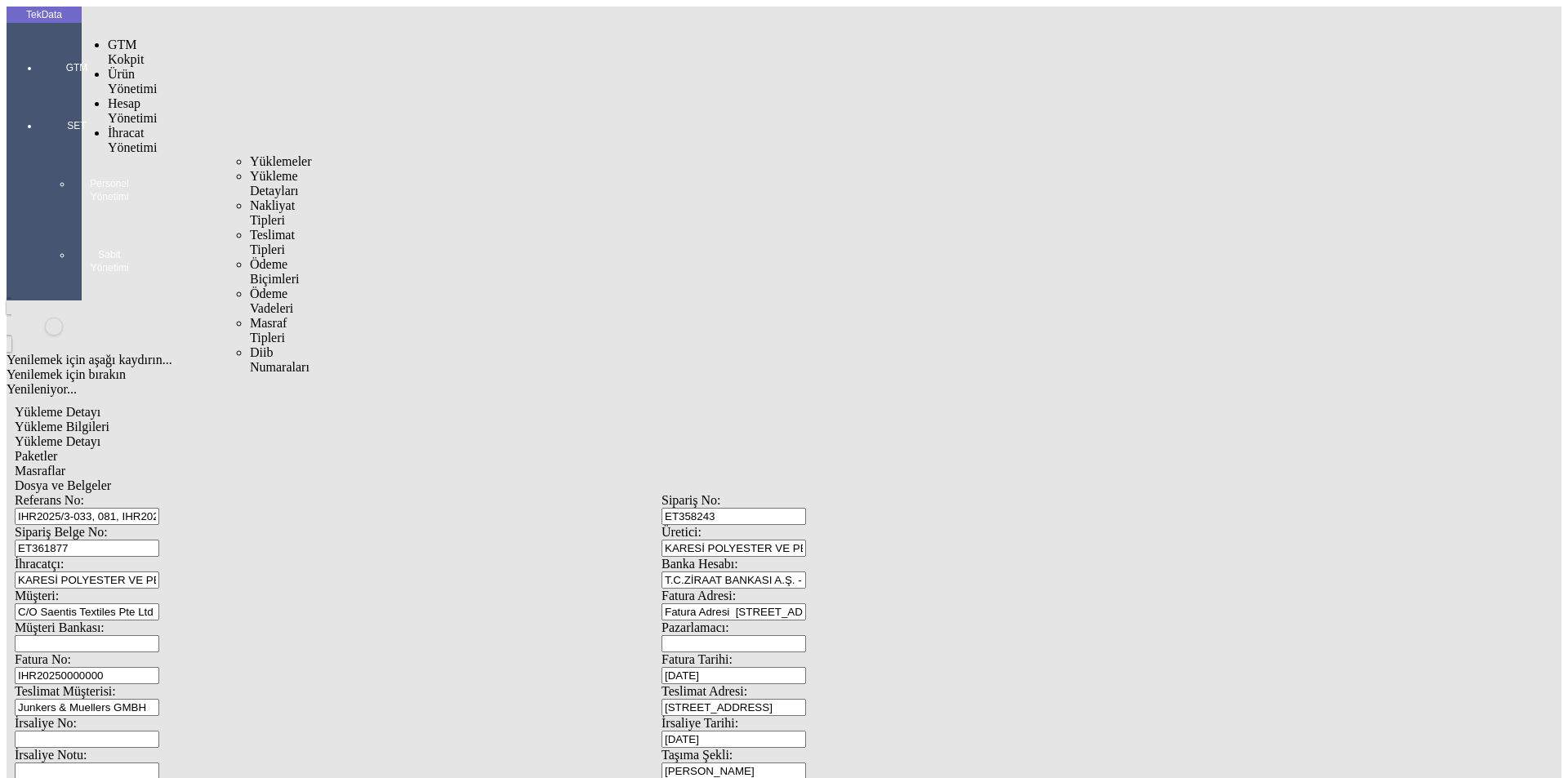
drag, startPoint x: 133, startPoint y: 92, endPoint x: 176, endPoint y: 91, distance: 43.0
click at [134, 126] on span "İhracat Yönetimi" at bounding box center [132, 140] width 49 height 29
drag, startPoint x: 213, startPoint y: 89, endPoint x: 230, endPoint y: 92, distance: 17.3
click at [250, 155] on span "Yüklemeler" at bounding box center [281, 162] width 62 height 14
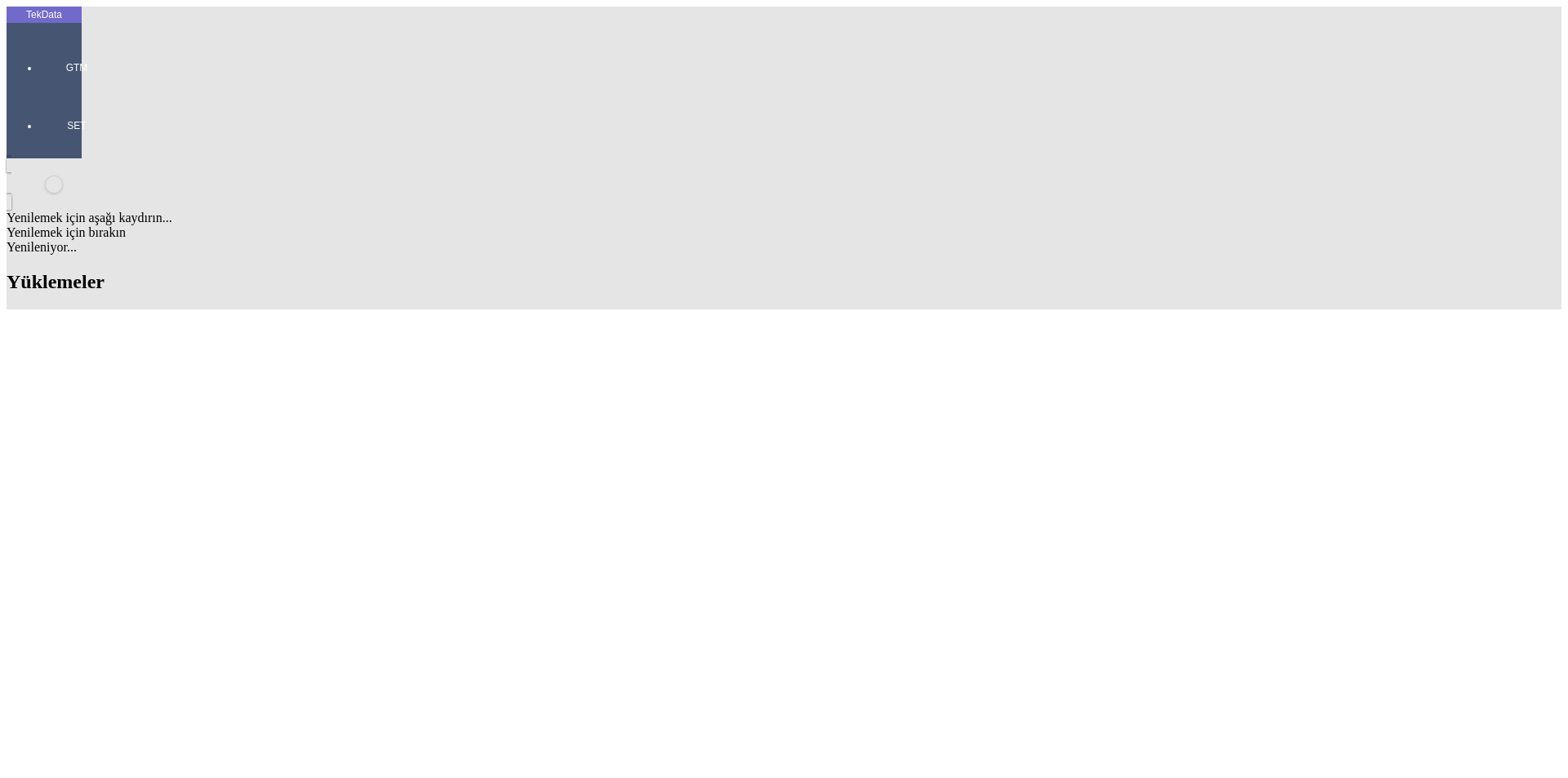
drag, startPoint x: 424, startPoint y: 308, endPoint x: 382, endPoint y: 311, distance: 42.1
copy tr "ET358243"
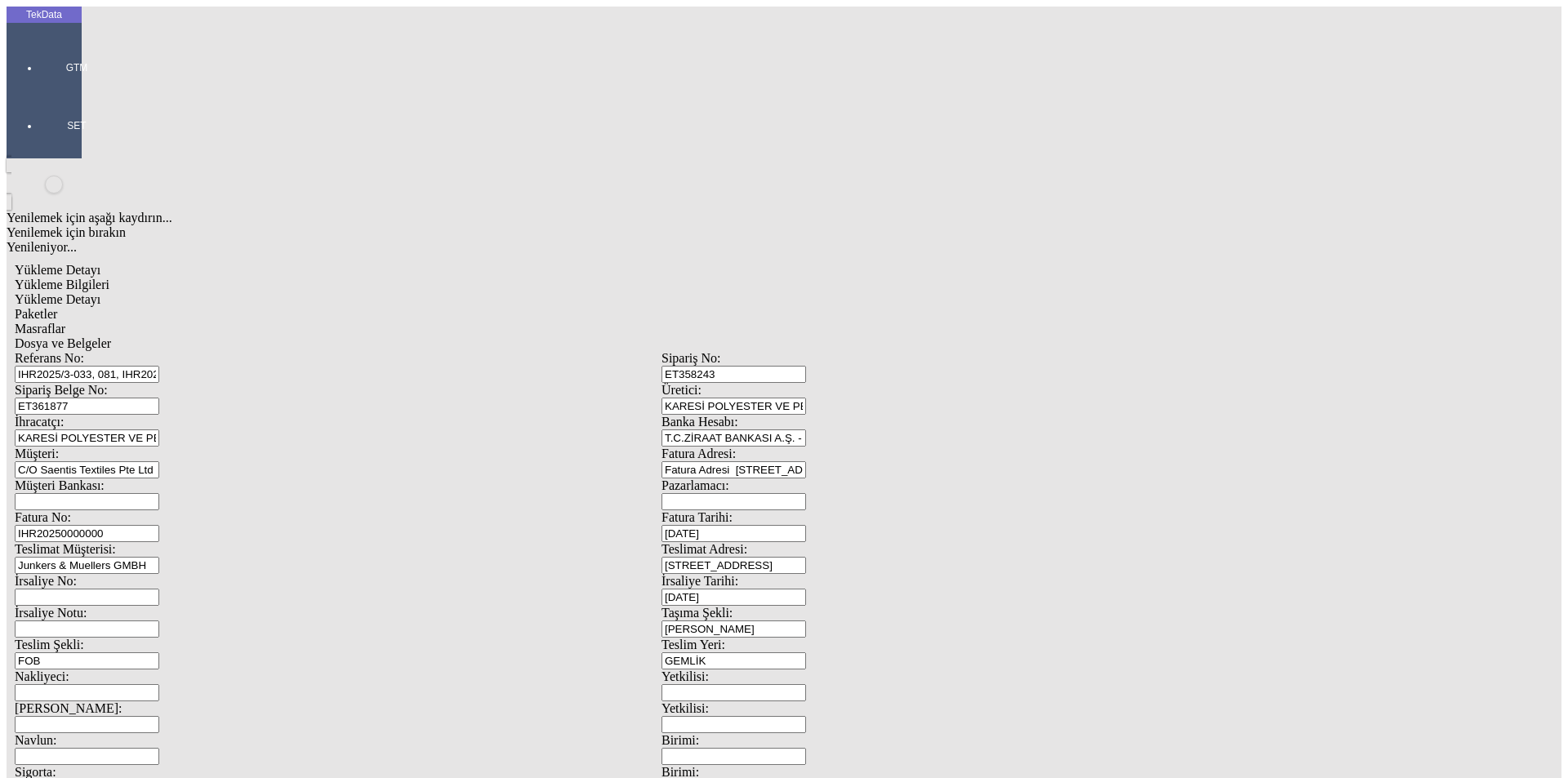
click at [159, 366] on input "IHR2025/3-033, 081, IHR2025/5-068, IHR2025/6-042, IHR2025/9-024" at bounding box center [87, 375] width 144 height 17
drag, startPoint x: 556, startPoint y: 118, endPoint x: 163, endPoint y: 121, distance: 393.0
click at [163, 351] on div "Referans No: IHR2025/3-033, 081, IHR2025/5-068, IHR2025/6-042, IHR2025/9-024" at bounding box center [338, 367] width 647 height 32
drag, startPoint x: 263, startPoint y: 156, endPoint x: 167, endPoint y: 153, distance: 96.0
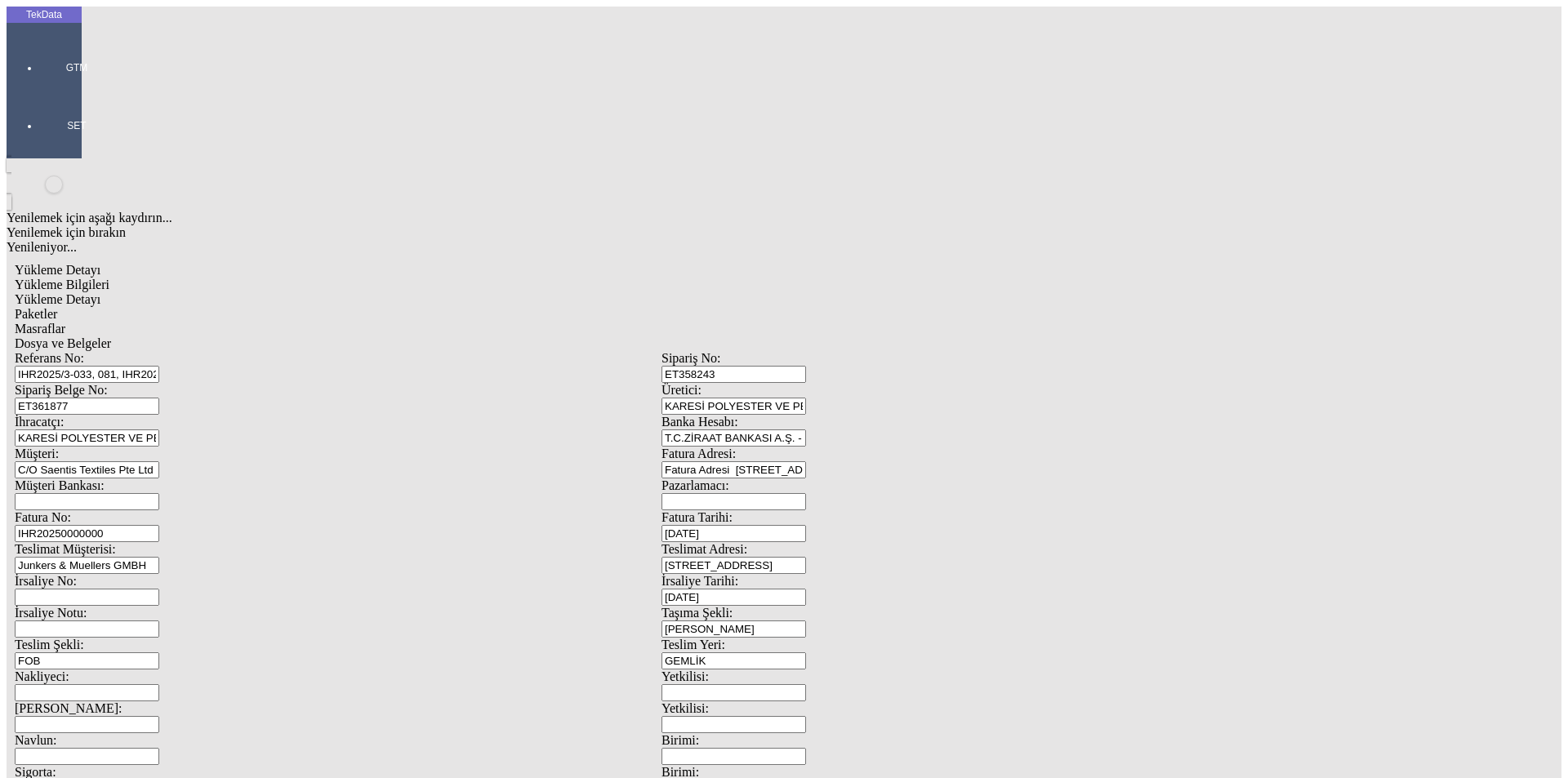
click at [167, 383] on div "Sipariş Belge No: ET361877" at bounding box center [338, 399] width 647 height 32
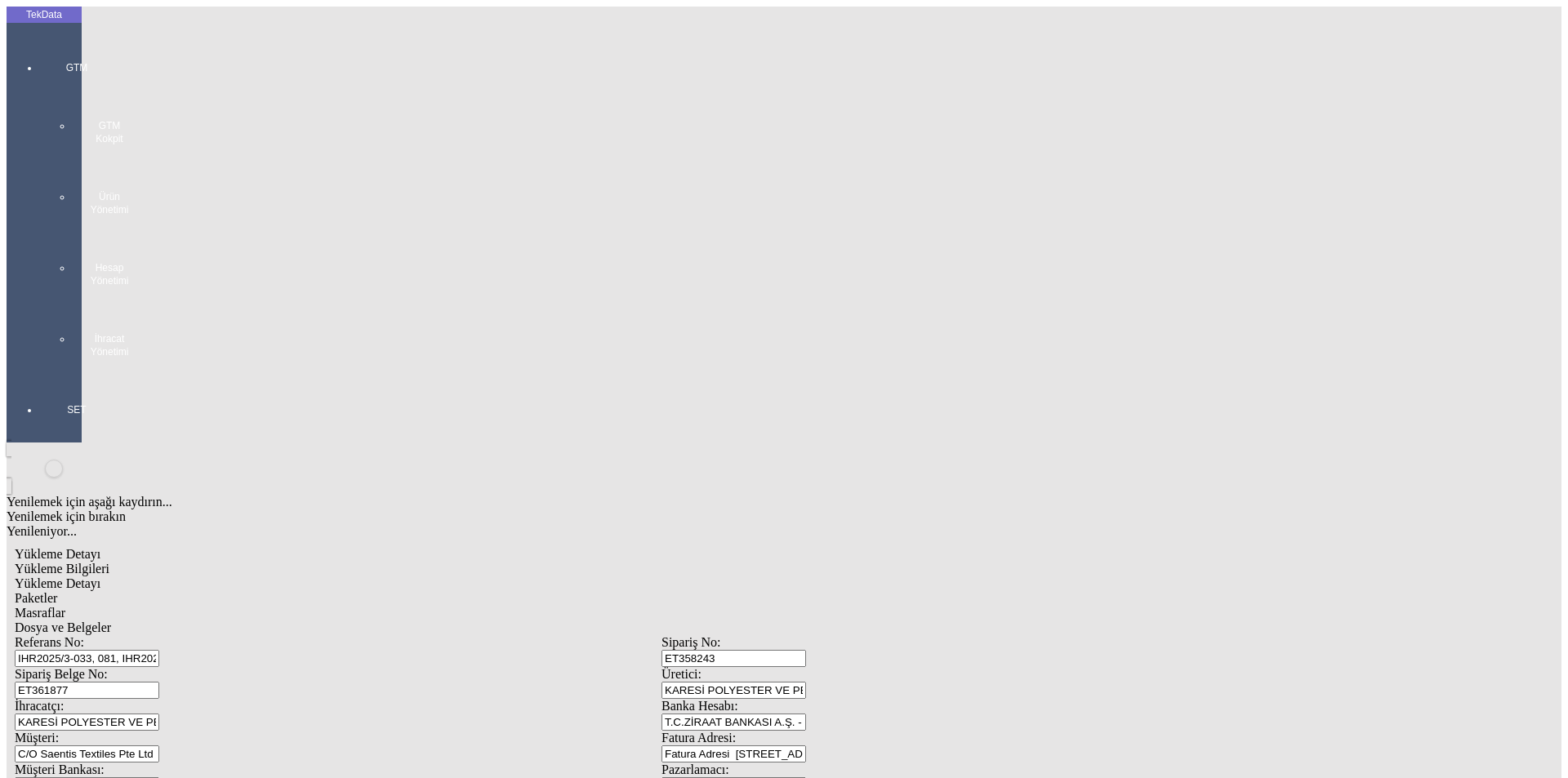
click at [42, 375] on div at bounding box center [76, 375] width 75 height 0
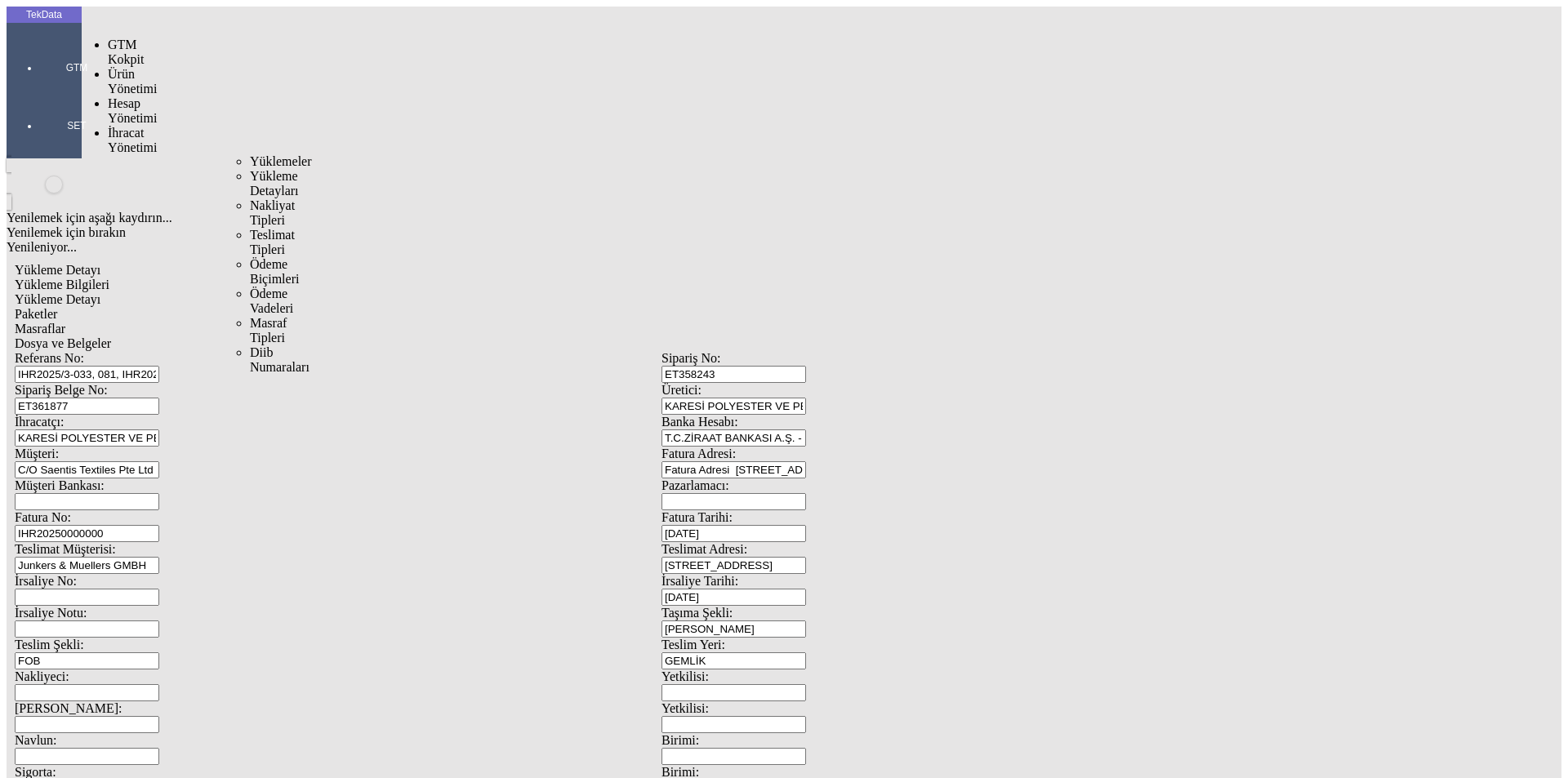
click at [120, 126] on span "İhracat Yönetimi" at bounding box center [132, 140] width 49 height 29
click at [250, 155] on span "Yüklemeler" at bounding box center [281, 162] width 62 height 14
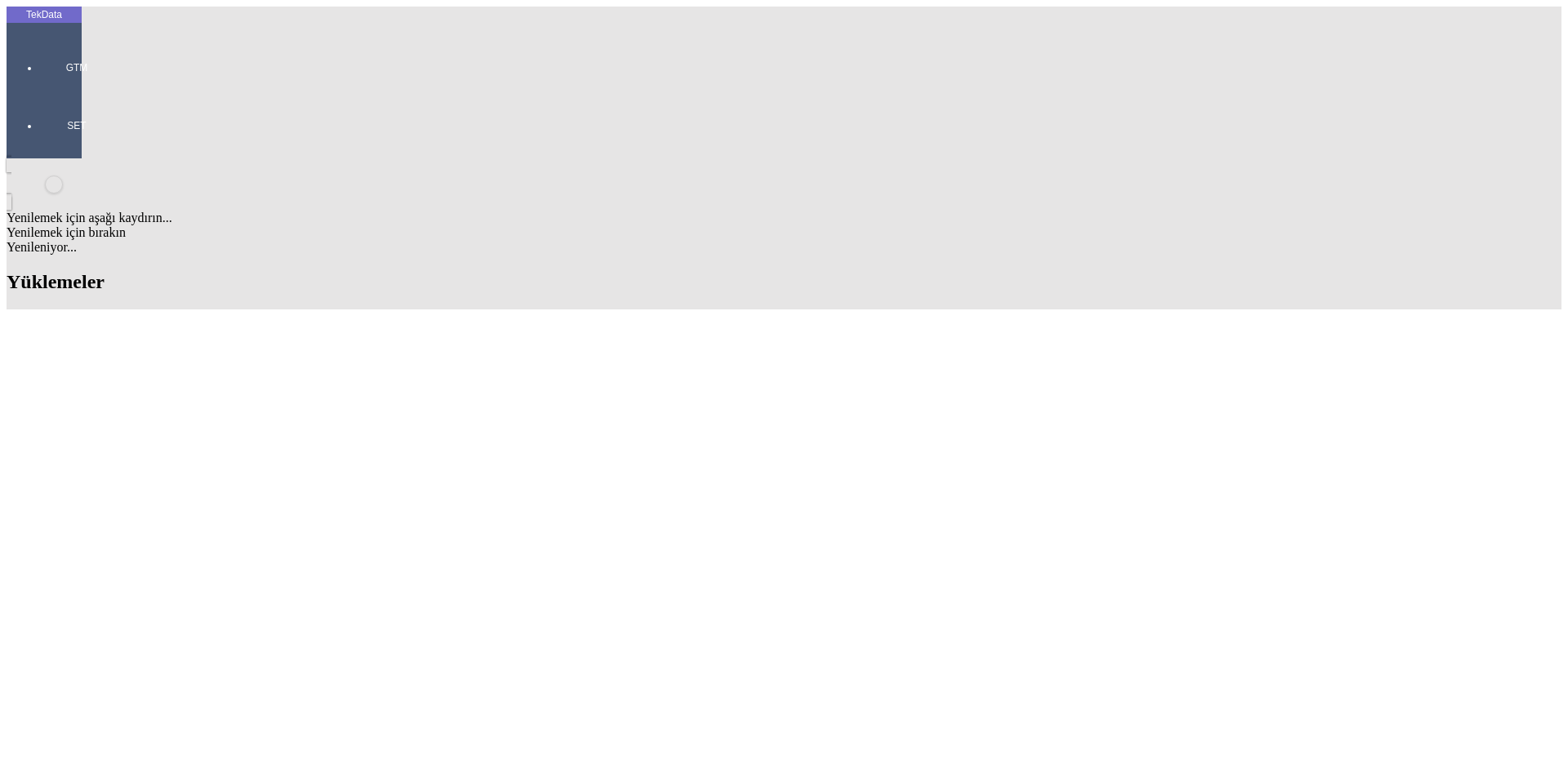
drag, startPoint x: 1156, startPoint y: 130, endPoint x: 914, endPoint y: 142, distance: 242.3
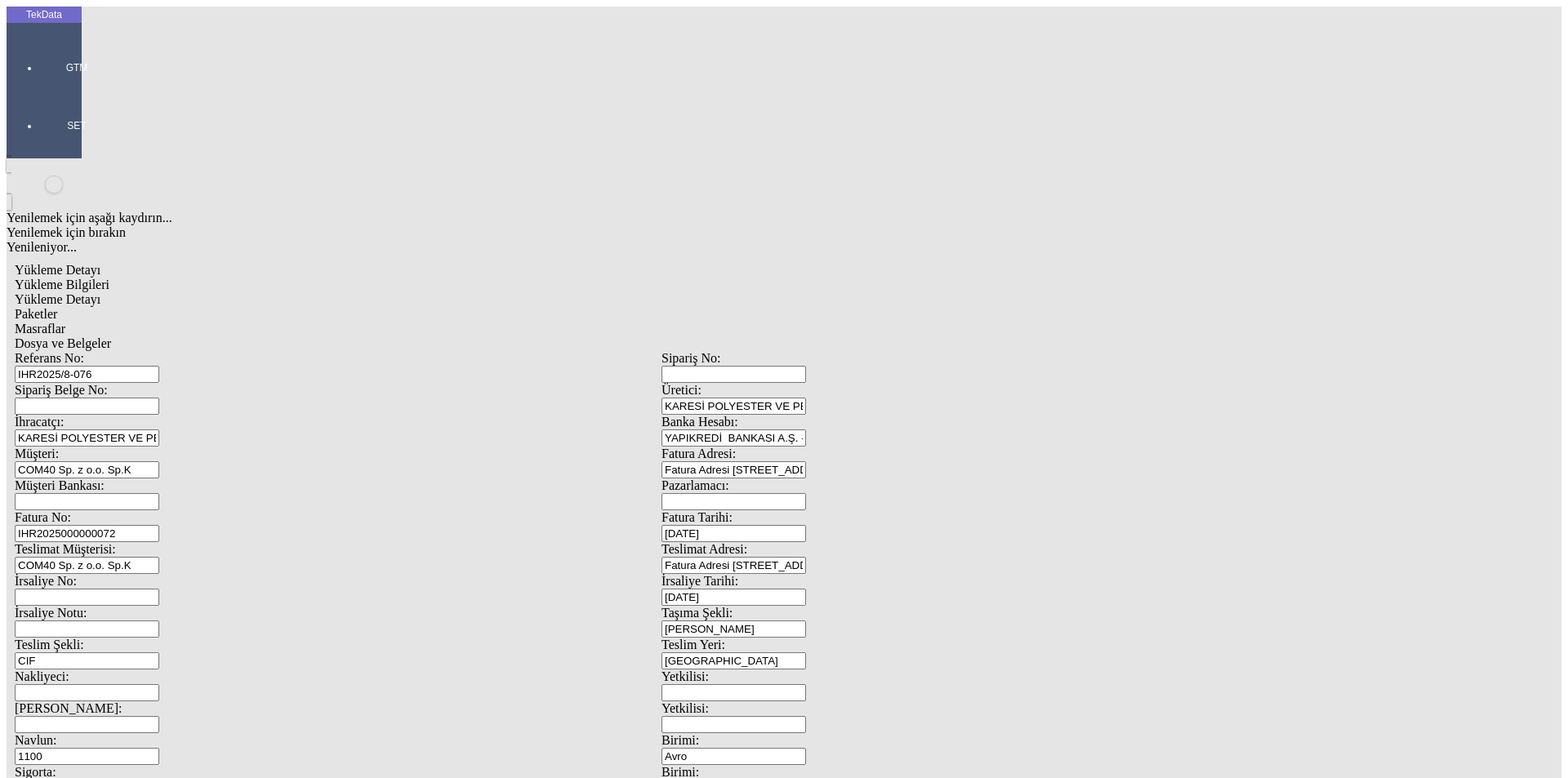
click at [159, 525] on input "IHR2025000000072" at bounding box center [87, 534] width 144 height 17
type input "IHR2025000000073"
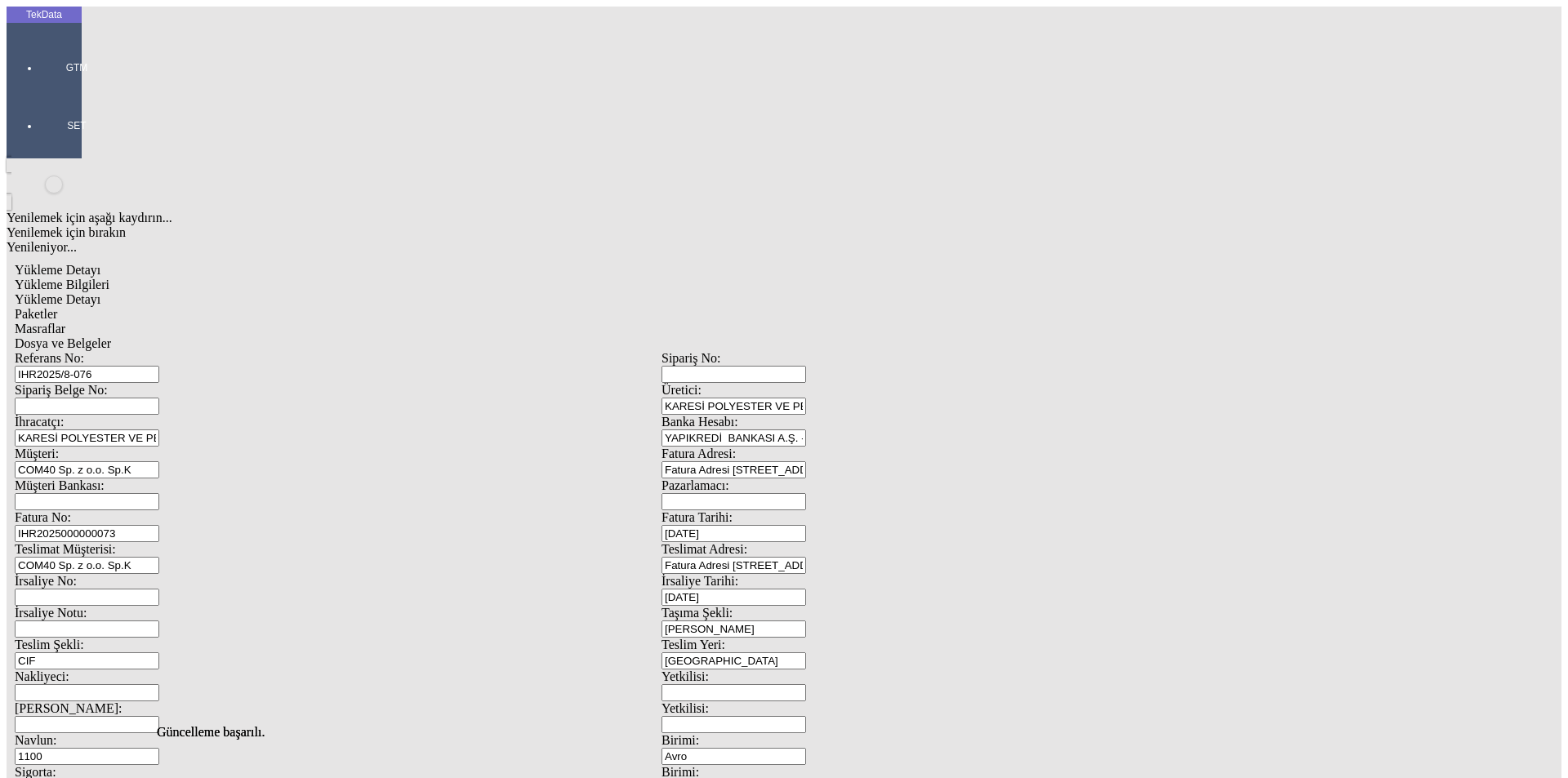
drag, startPoint x: 323, startPoint y: 137, endPoint x: 150, endPoint y: 133, distance: 173.0
click at [150, 510] on div "Fatura No: IHR2025000000073" at bounding box center [338, 526] width 647 height 32
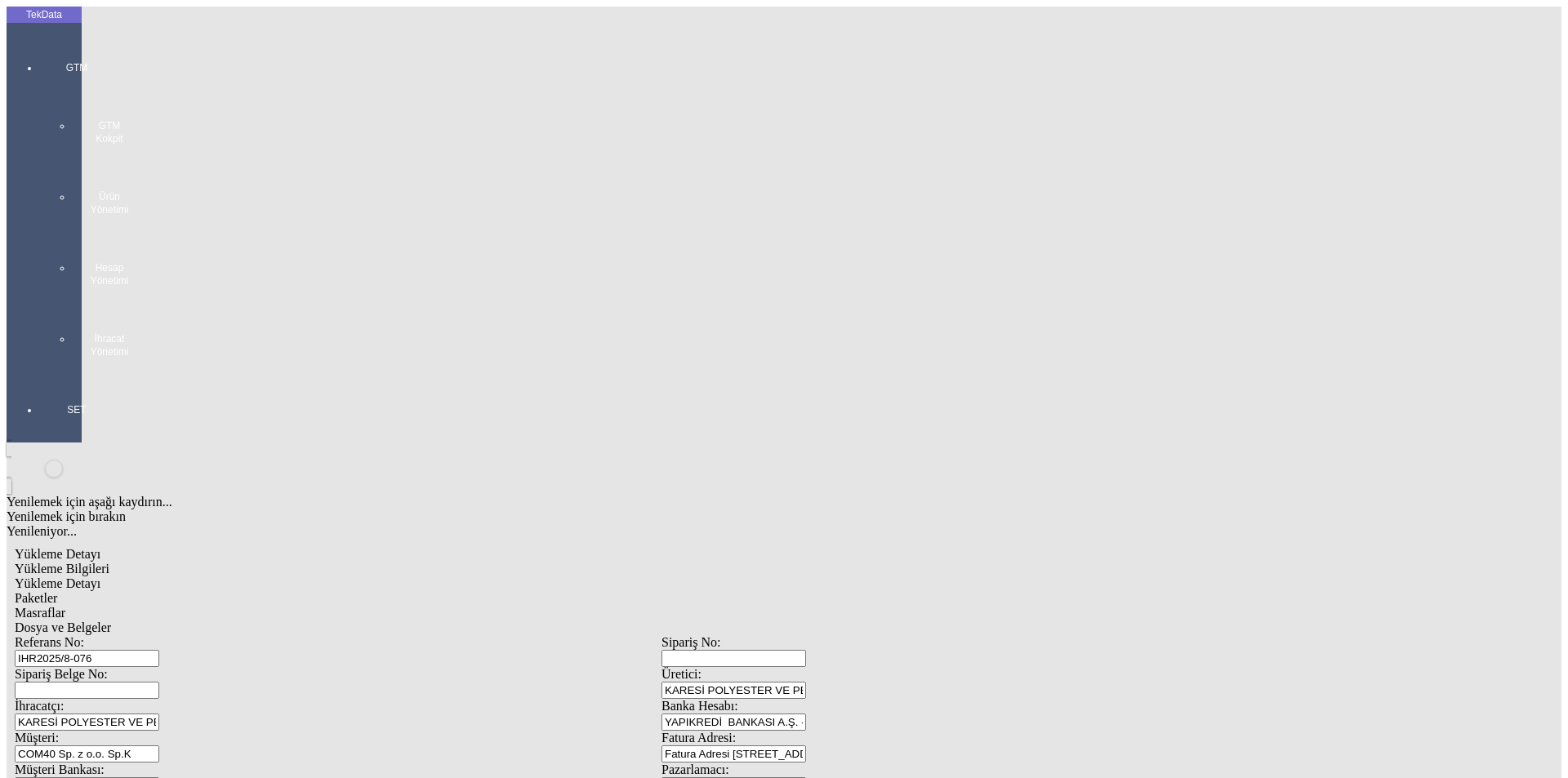
click at [39, 375] on div at bounding box center [76, 375] width 75 height 0
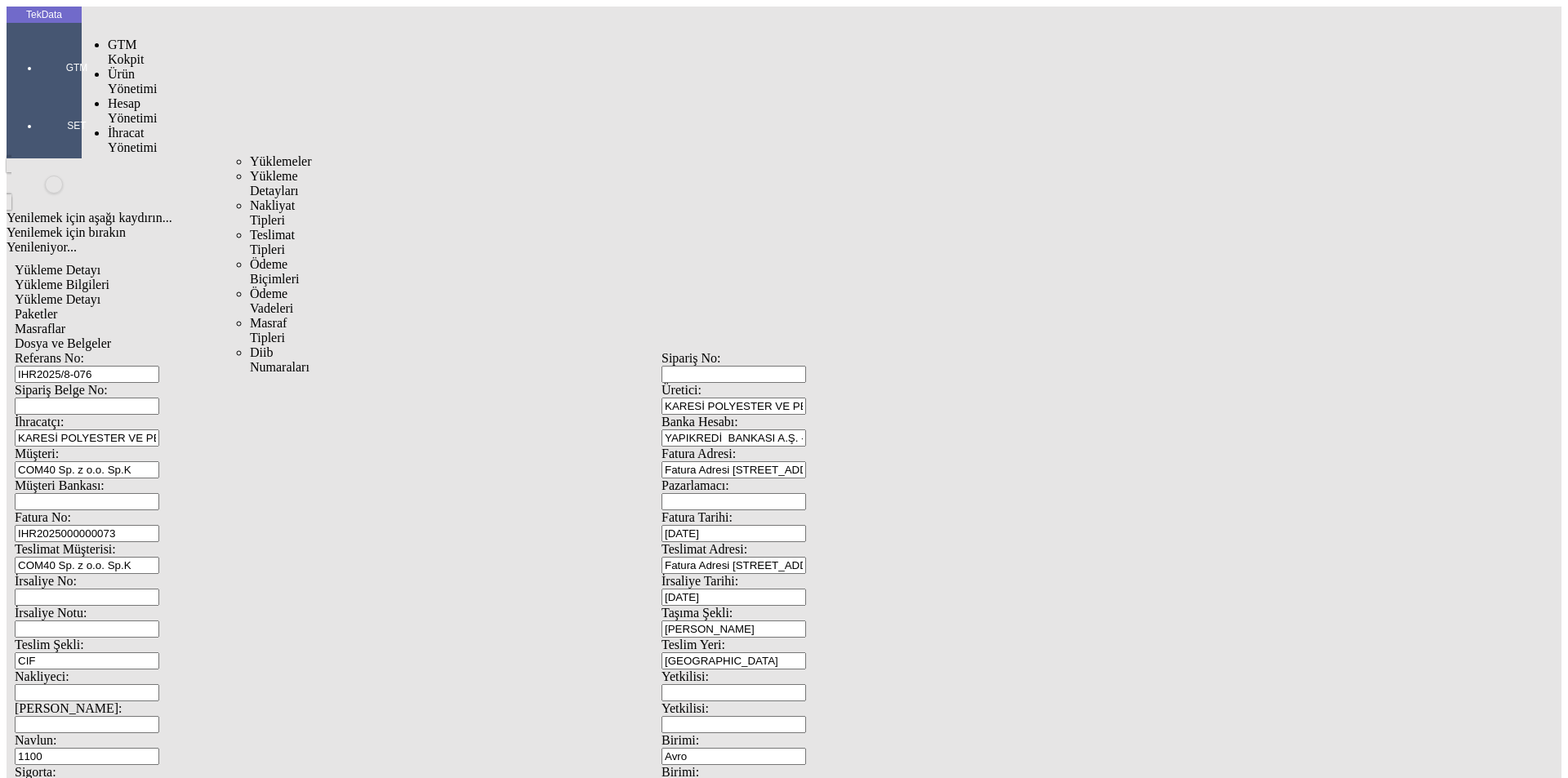
click at [120, 126] on div "İhracat Yönetimi" at bounding box center [129, 141] width 43 height 30
drag, startPoint x: 223, startPoint y: 91, endPoint x: 231, endPoint y: 90, distance: 8.1
click at [250, 155] on span "Yüklemeler" at bounding box center [281, 162] width 62 height 14
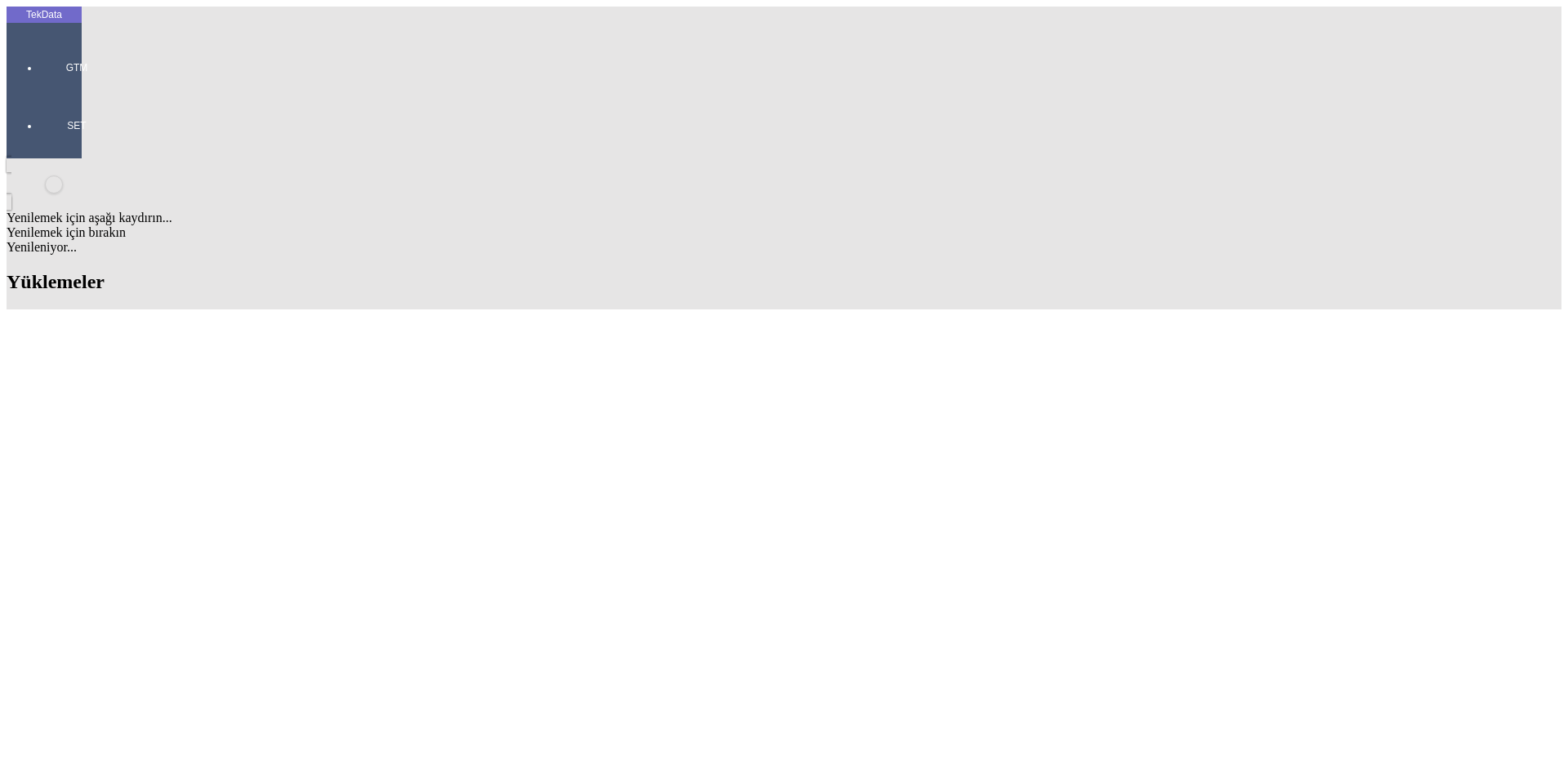
scroll to position [1143, 0]
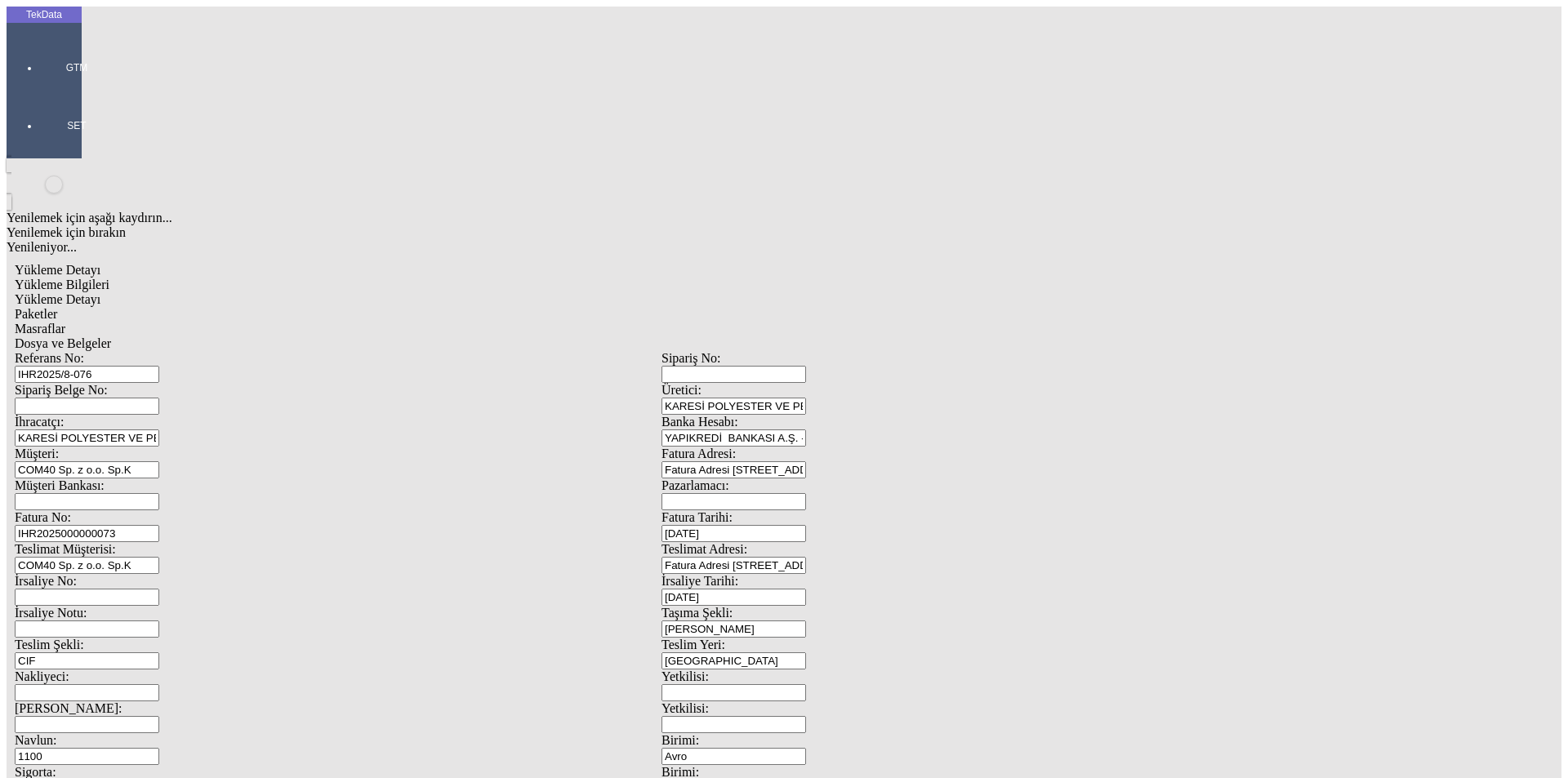
drag, startPoint x: 299, startPoint y: 118, endPoint x: 178, endPoint y: 121, distance: 121.0
click at [178, 351] on div "Referans No: IHR2025/8-076" at bounding box center [338, 367] width 647 height 32
